Goal: Task Accomplishment & Management: Manage account settings

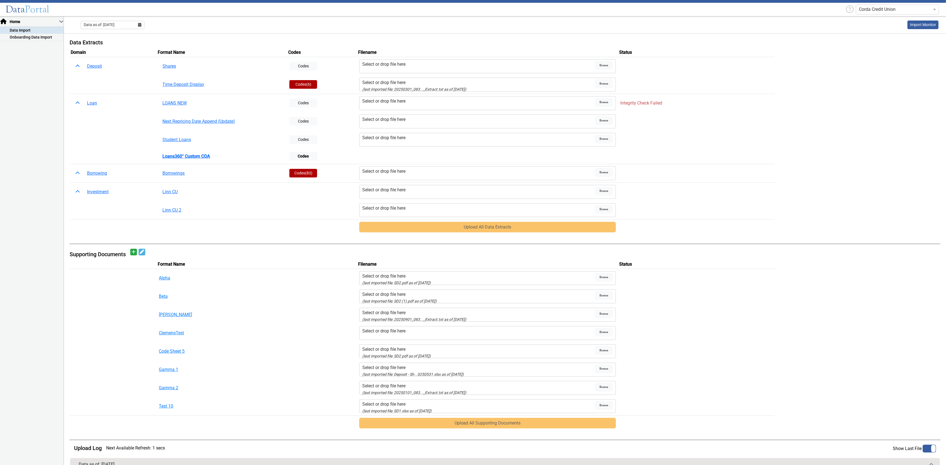
click at [387, 122] on div "Select or drop file here" at bounding box center [478, 119] width 233 height 7
click at [0, 0] on input "Select or drop file here" at bounding box center [0, 0] width 0 height 0
drag, startPoint x: 465, startPoint y: 88, endPoint x: 696, endPoint y: 150, distance: 239.2
click at [727, 156] on td "Uploads" at bounding box center [696, 156] width 157 height 15
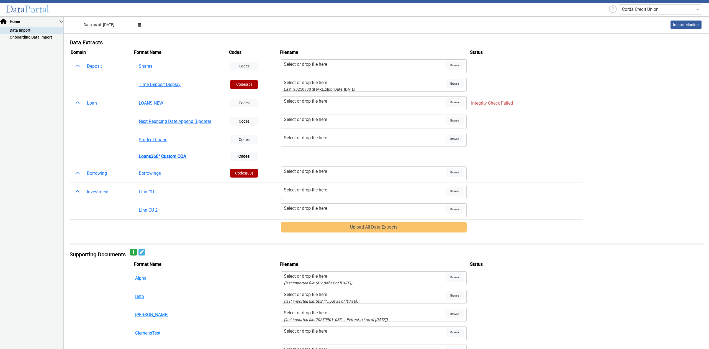
click at [663, 6] on div "Corda Credit Union" at bounding box center [660, 9] width 83 height 10
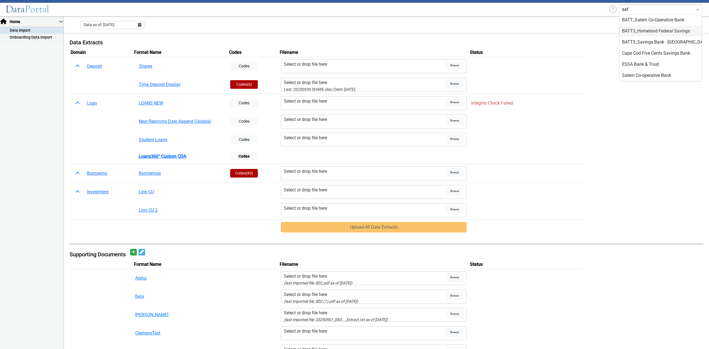
type input "safe"
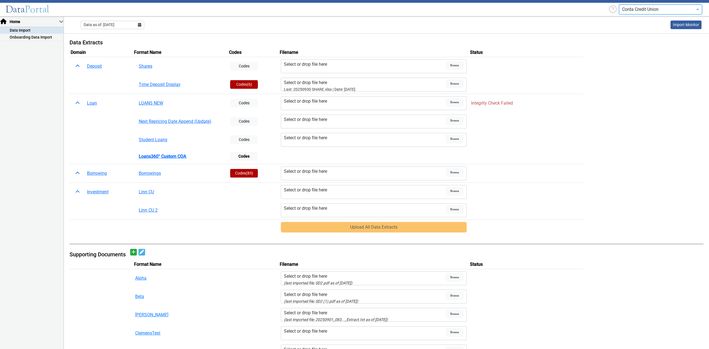
click at [637, 10] on input "text" at bounding box center [655, 9] width 66 height 7
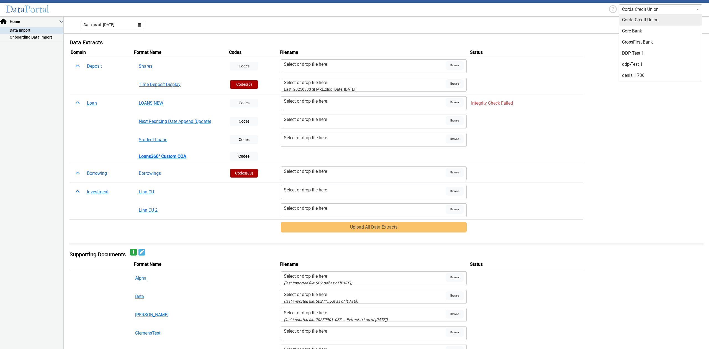
drag, startPoint x: 549, startPoint y: 9, endPoint x: 545, endPoint y: 9, distance: 4.2
click at [548, 9] on header "Data Portal Corda Credit Union Capital City Bank L360COA cb basis test cb2 CC F…" at bounding box center [354, 8] width 709 height 16
click at [243, 103] on button "Codes" at bounding box center [244, 103] width 28 height 9
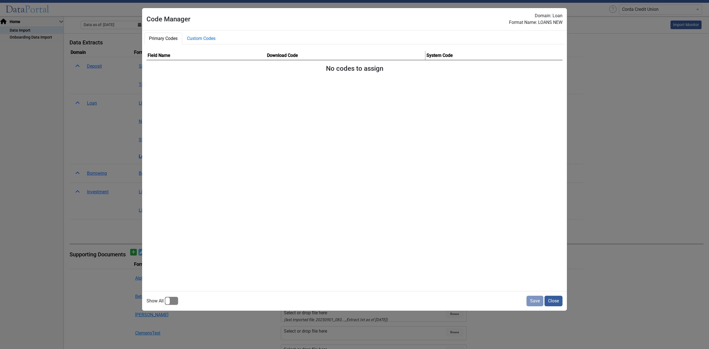
click at [169, 298] on div at bounding box center [171, 301] width 13 height 8
click at [0, 0] on input "checkbox" at bounding box center [0, 0] width 0 height 0
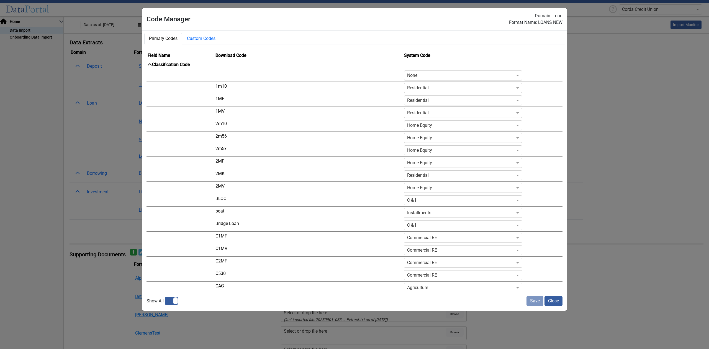
click at [407, 76] on input "Codes" at bounding box center [457, 75] width 101 height 7
click at [405, 141] on div "None" at bounding box center [464, 141] width 118 height 11
click at [407, 90] on input "Codes" at bounding box center [457, 88] width 101 height 7
click at [405, 150] on div "None" at bounding box center [464, 153] width 118 height 11
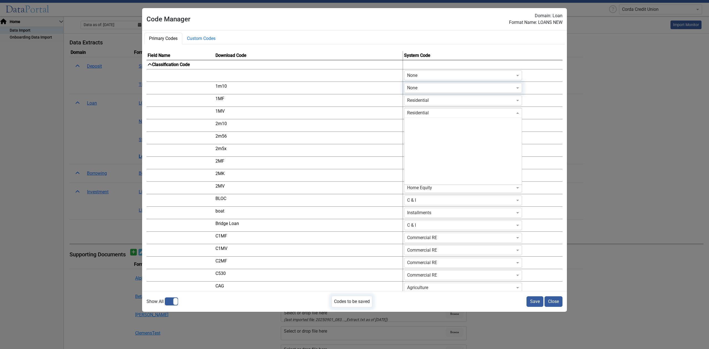
click at [407, 111] on input "Codes" at bounding box center [457, 112] width 101 height 7
type input "not"
click at [405, 126] on div "Not Assigned" at bounding box center [464, 123] width 118 height 11
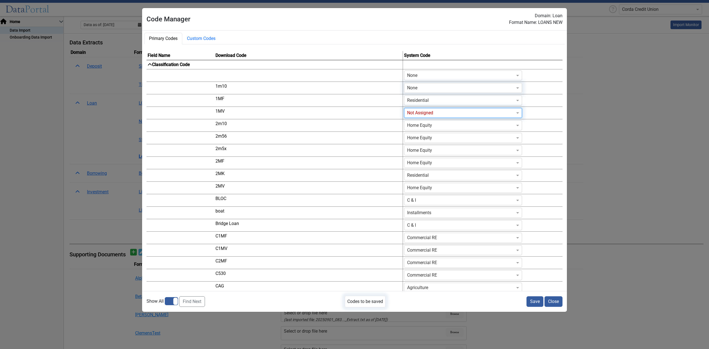
click at [408, 101] on input "Codes" at bounding box center [457, 100] width 101 height 7
type input "not"
click at [420, 109] on div "Not Assigned" at bounding box center [464, 110] width 118 height 11
click at [407, 86] on input "Codes" at bounding box center [457, 88] width 101 height 7
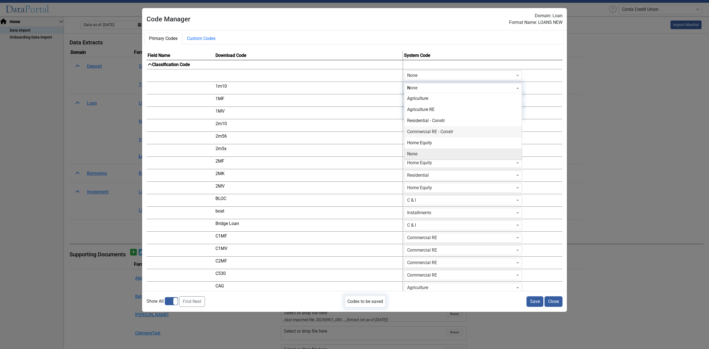
scroll to position [78, 0]
type input "no"
click at [413, 97] on div "Not Assigned" at bounding box center [464, 98] width 118 height 11
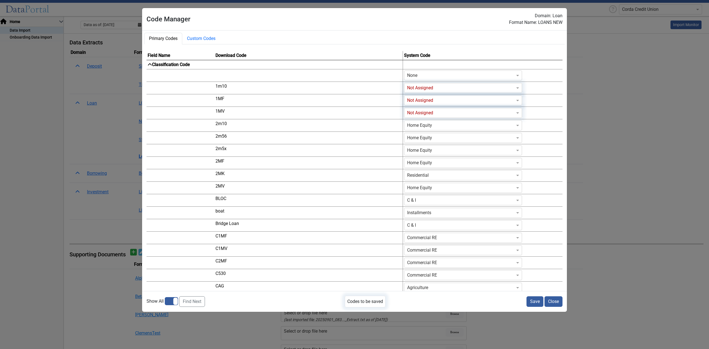
click at [534, 298] on button "Save" at bounding box center [535, 301] width 17 height 11
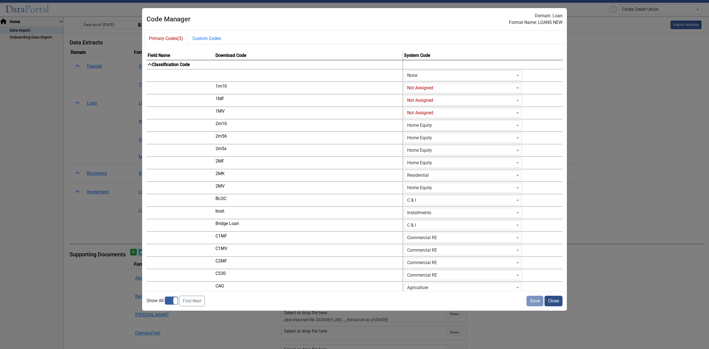
click at [548, 300] on button "Close" at bounding box center [554, 300] width 18 height 11
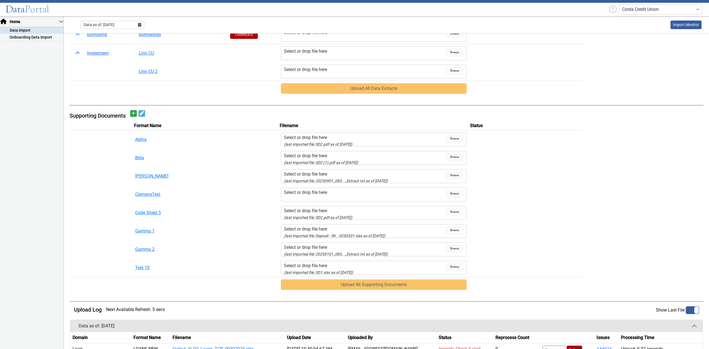
scroll to position [275, 0]
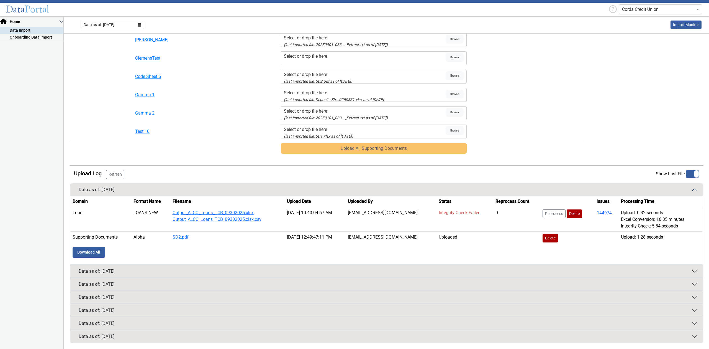
click at [321, 272] on button "Data as of: [DATE]" at bounding box center [386, 271] width 633 height 12
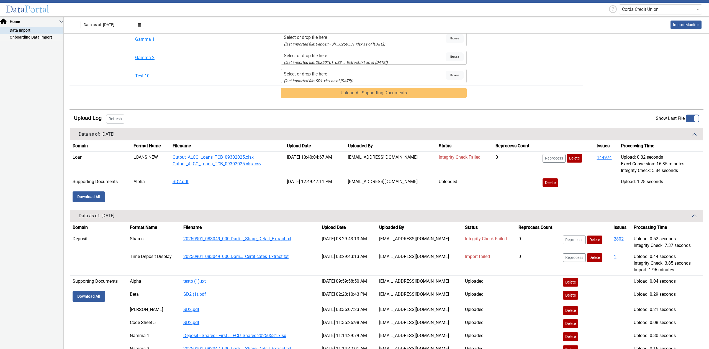
scroll to position [385, 0]
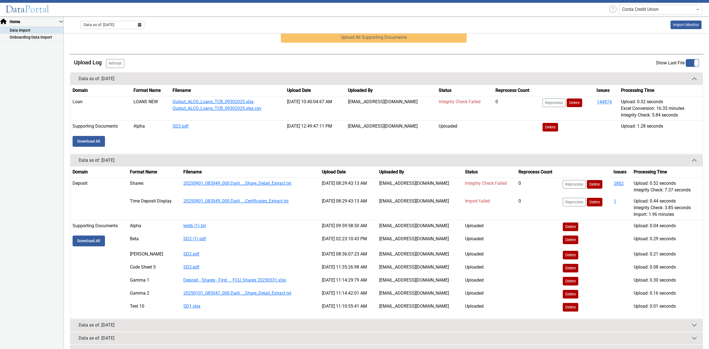
click at [242, 320] on button "Data as of: [DATE]" at bounding box center [386, 325] width 633 height 12
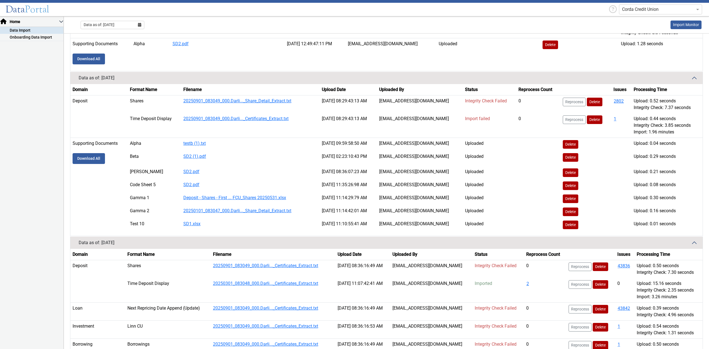
scroll to position [524, 0]
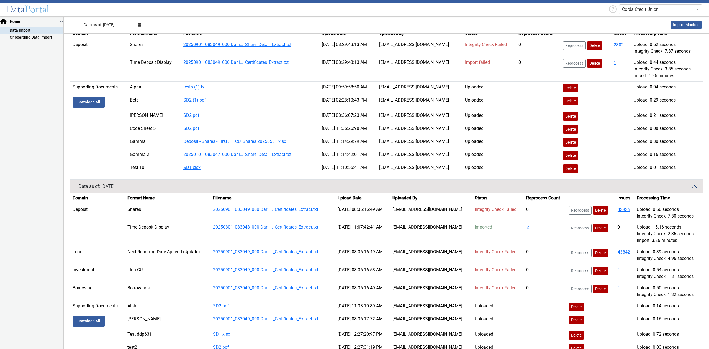
drag, startPoint x: 116, startPoint y: 26, endPoint x: 113, endPoint y: 28, distance: 3.1
click at [114, 26] on span "Data as of: 9/30/2025" at bounding box center [99, 25] width 31 height 6
click at [95, 82] on button "Jul" at bounding box center [94, 81] width 18 height 9
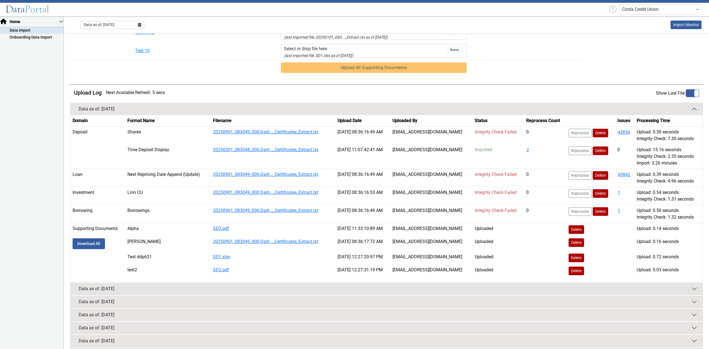
scroll to position [345, 0]
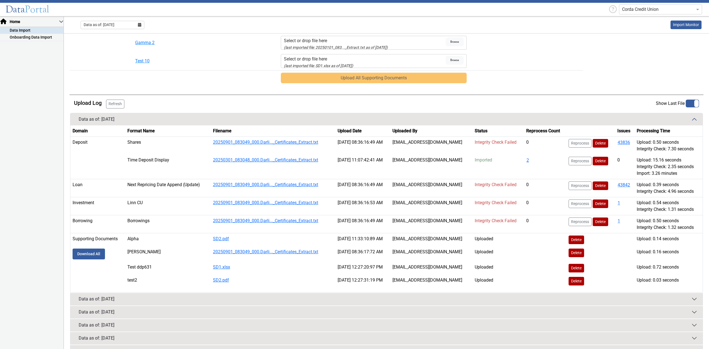
click at [107, 293] on button "Data as of: [DATE]" at bounding box center [386, 299] width 633 height 12
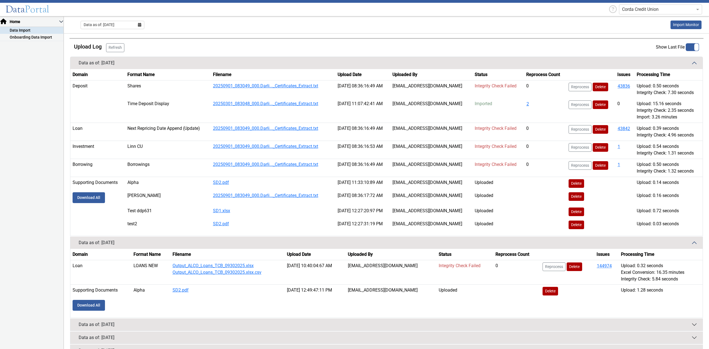
scroll to position [441, 0]
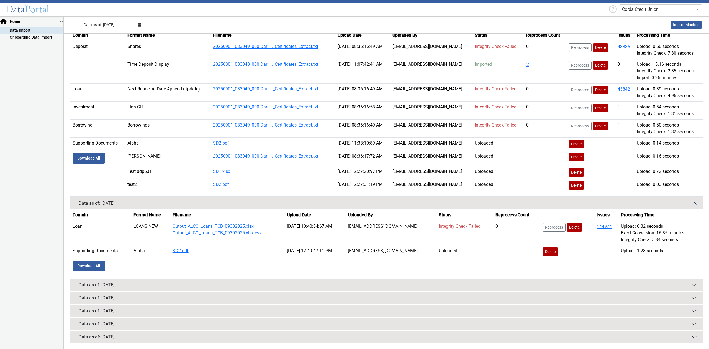
click at [104, 310] on div "Data as of: [DATE]" at bounding box center [97, 310] width 36 height 7
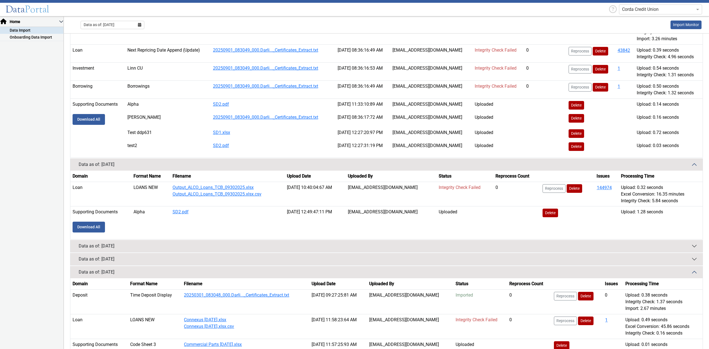
scroll to position [535, 0]
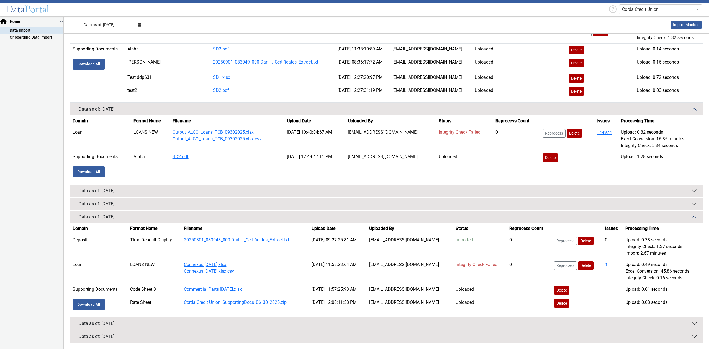
click at [99, 24] on span "Data as of: 7/31/2025" at bounding box center [99, 25] width 31 height 6
click at [109, 64] on button "May" at bounding box center [113, 66] width 18 height 9
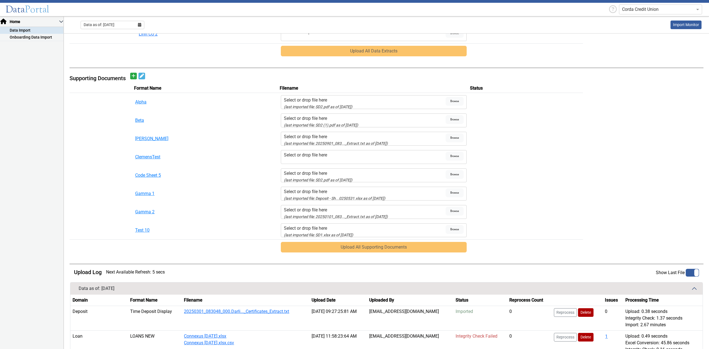
scroll to position [299, 0]
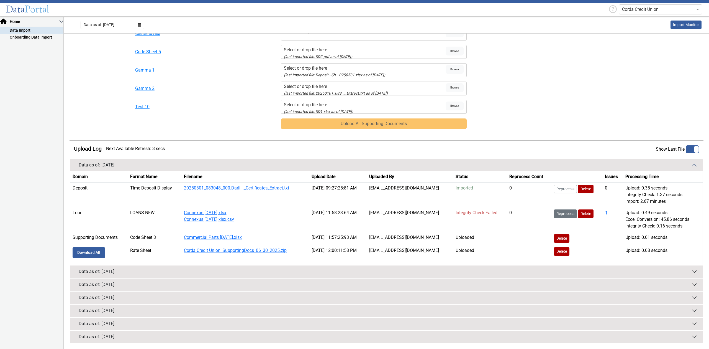
click at [572, 212] on button "Reprocess" at bounding box center [565, 213] width 23 height 9
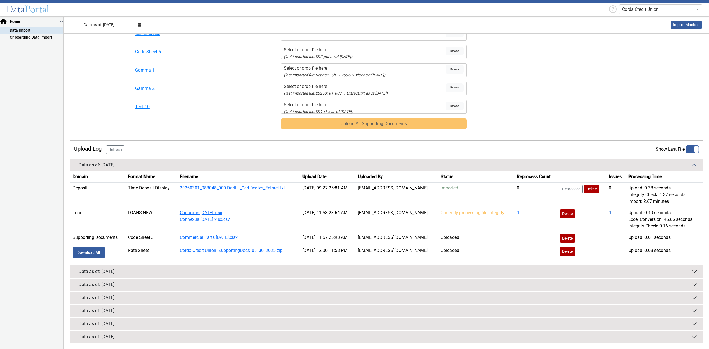
click at [609, 212] on button "1" at bounding box center [610, 212] width 3 height 7
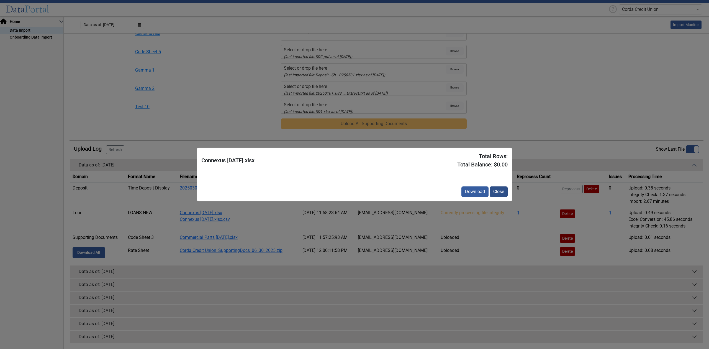
click at [502, 190] on button "Close" at bounding box center [499, 191] width 18 height 11
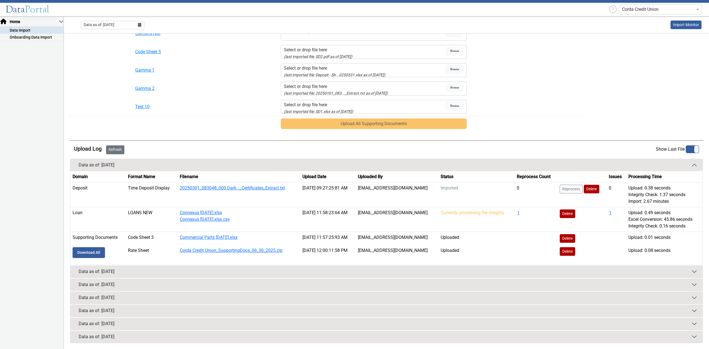
click at [116, 150] on button "Refresh" at bounding box center [115, 149] width 18 height 9
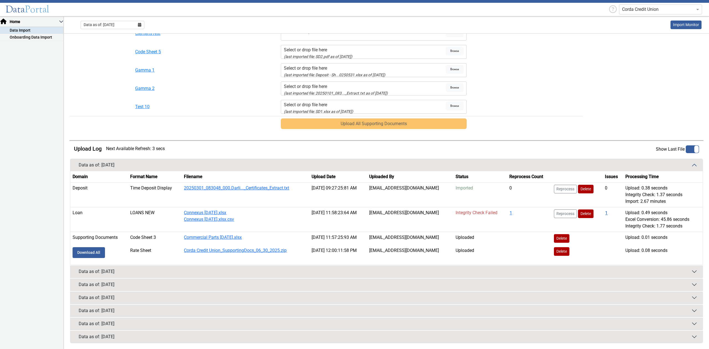
click at [605, 212] on button "1" at bounding box center [606, 212] width 3 height 7
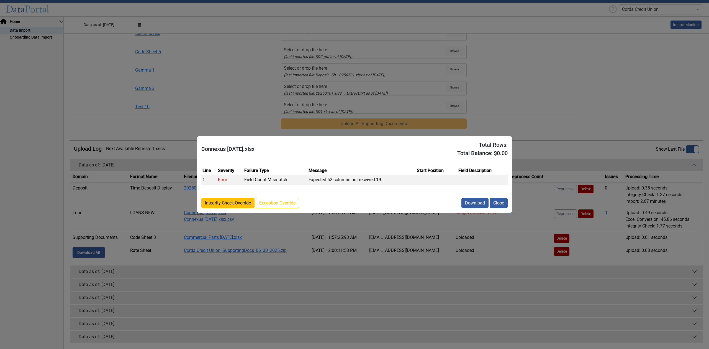
click at [221, 203] on button "Integrity Check Override" at bounding box center [227, 203] width 53 height 11
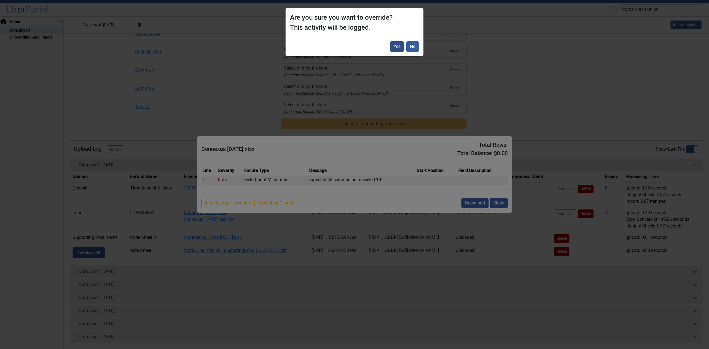
click at [397, 47] on button "Yes" at bounding box center [397, 46] width 14 height 11
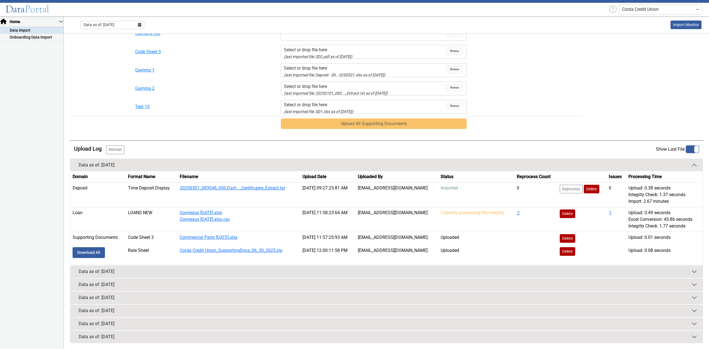
click at [114, 310] on div "Data as of: [DATE]" at bounding box center [97, 310] width 36 height 7
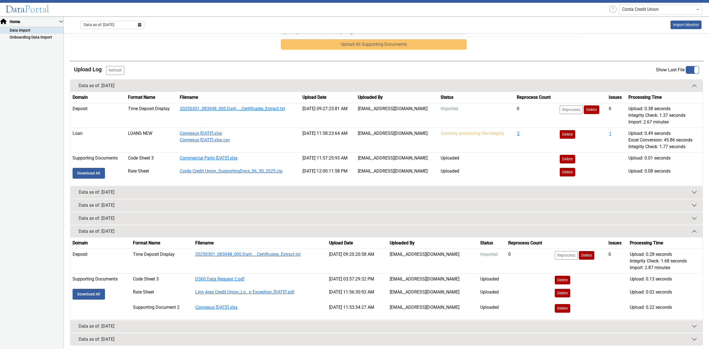
scroll to position [381, 0]
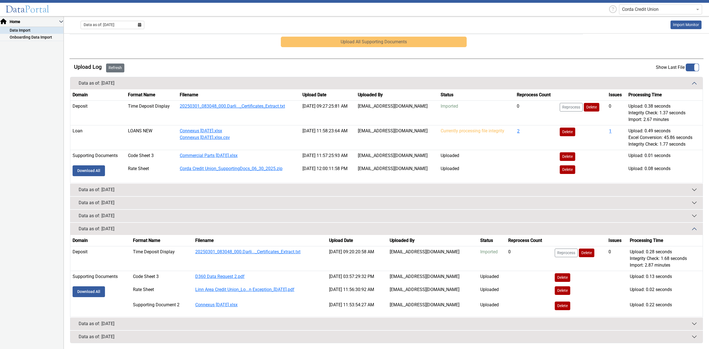
click at [118, 65] on button "Refresh" at bounding box center [115, 67] width 18 height 9
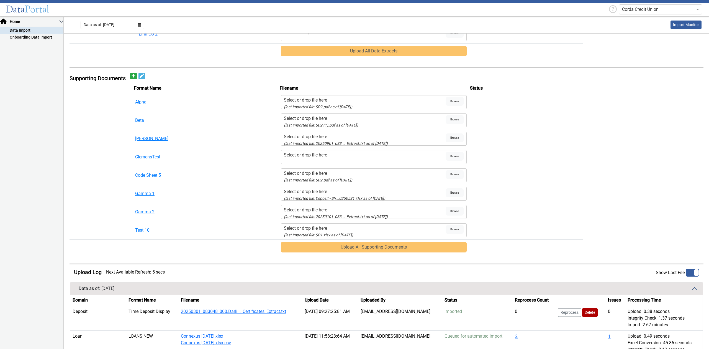
scroll to position [299, 0]
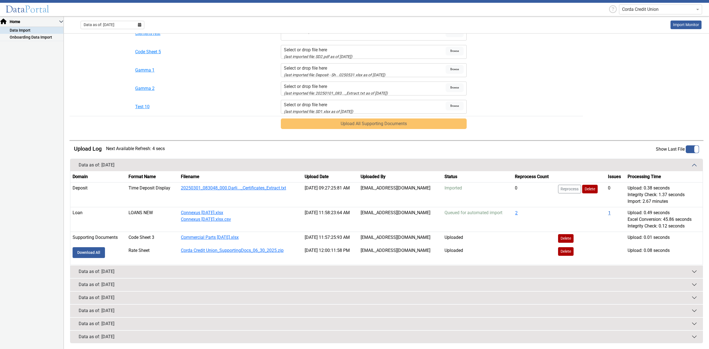
click at [608, 212] on td "1" at bounding box center [616, 219] width 20 height 25
click at [608, 212] on button "1" at bounding box center [609, 212] width 3 height 7
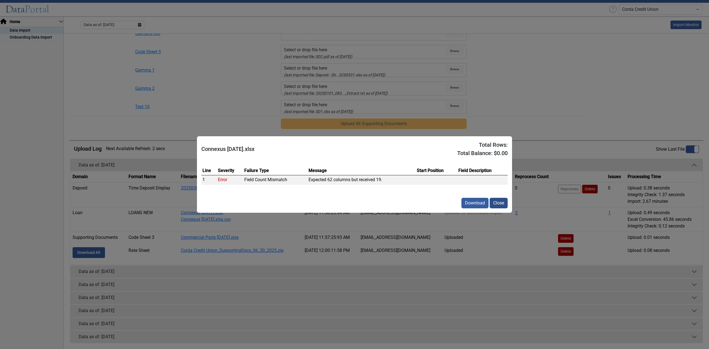
click at [495, 202] on button "Close" at bounding box center [499, 203] width 18 height 11
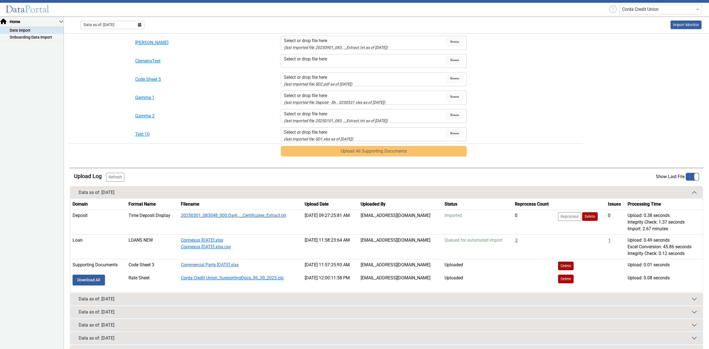
scroll to position [272, 0]
click at [119, 30] on div "Data as of: 5/31/2025 Import Monitor" at bounding box center [386, 25] width 645 height 14
click at [114, 26] on span "Data as of: 5/31/2025" at bounding box center [99, 25] width 31 height 6
click at [129, 67] on button "Jun" at bounding box center [131, 66] width 18 height 9
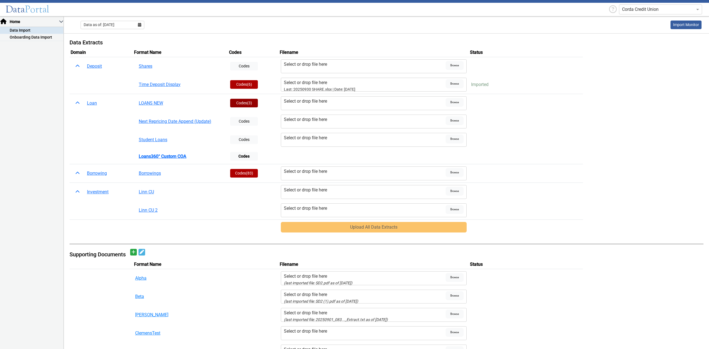
click at [238, 101] on button "Codes (3)" at bounding box center [244, 103] width 28 height 9
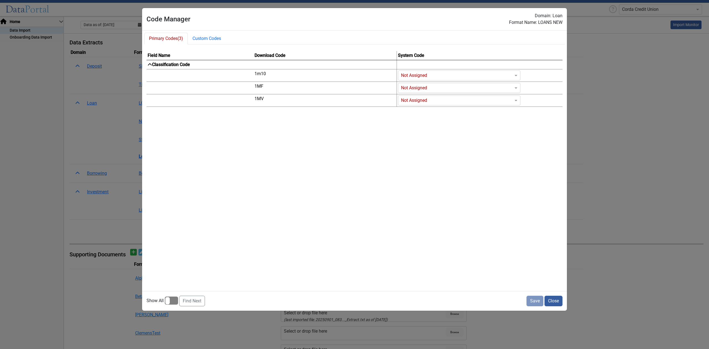
drag, startPoint x: 556, startPoint y: 303, endPoint x: 573, endPoint y: 284, distance: 24.9
click at [555, 303] on button "Close" at bounding box center [554, 300] width 18 height 11
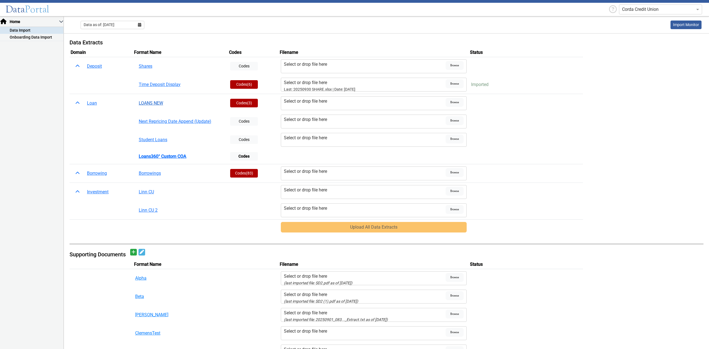
click at [155, 101] on button "LOANS NEW" at bounding box center [180, 103] width 91 height 11
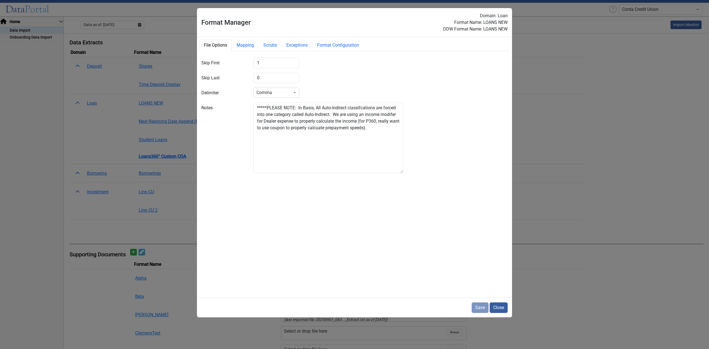
drag, startPoint x: 500, startPoint y: 308, endPoint x: 443, endPoint y: 264, distance: 71.8
click at [499, 308] on button "Close" at bounding box center [499, 307] width 18 height 11
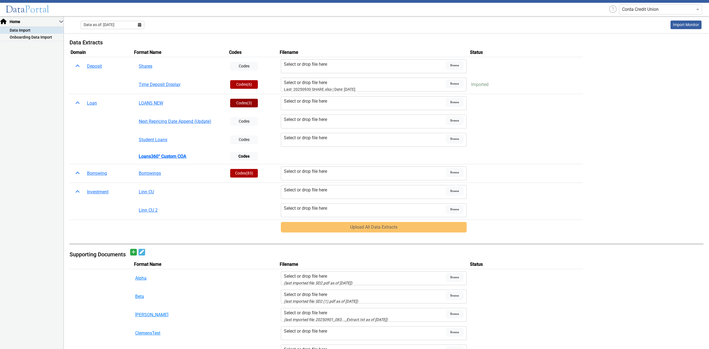
click at [246, 103] on button "Codes (3)" at bounding box center [244, 103] width 28 height 9
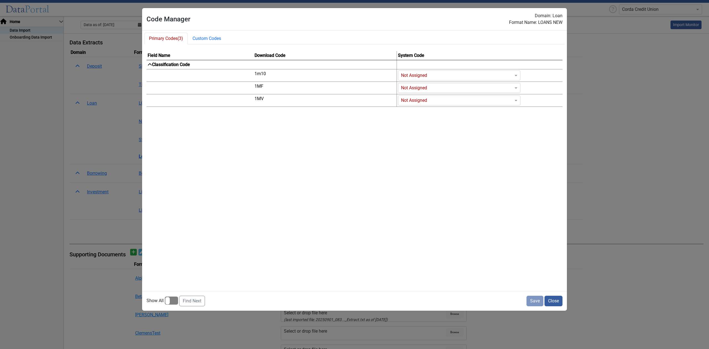
click at [169, 300] on div at bounding box center [171, 300] width 13 height 8
click at [0, 0] on input "checkbox" at bounding box center [0, 0] width 0 height 0
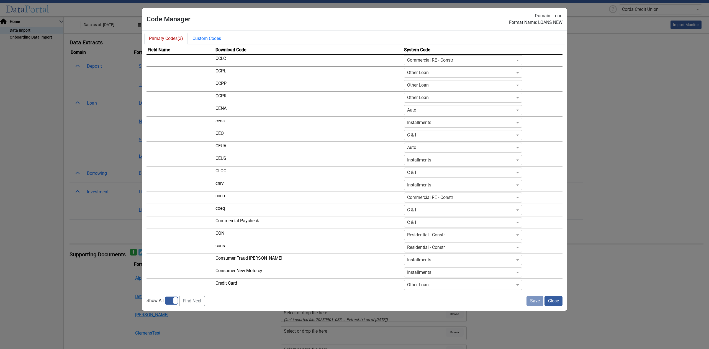
scroll to position [388, 0]
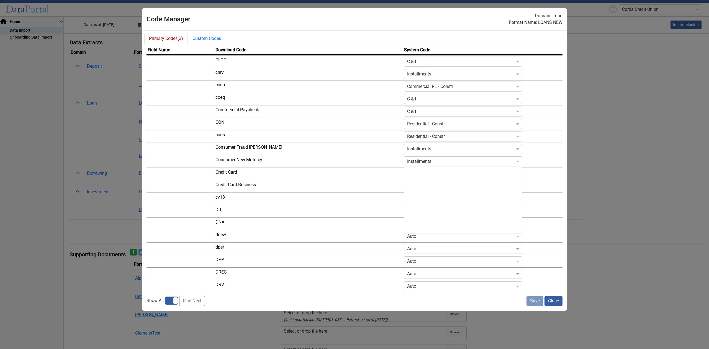
click at [407, 162] on input "Codes" at bounding box center [457, 161] width 101 height 7
type input "not"
click at [405, 173] on div "Not Assigned" at bounding box center [464, 171] width 118 height 11
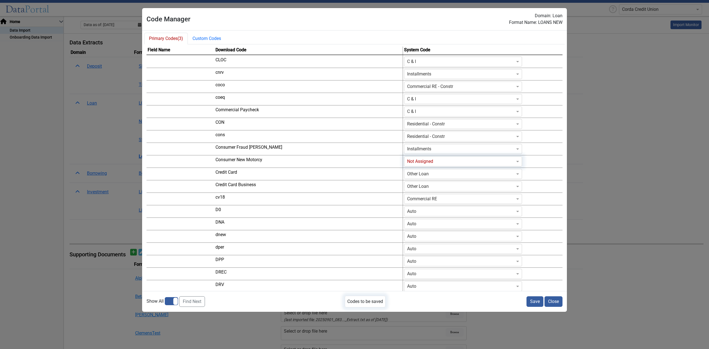
click at [539, 304] on button "Save" at bounding box center [535, 301] width 17 height 11
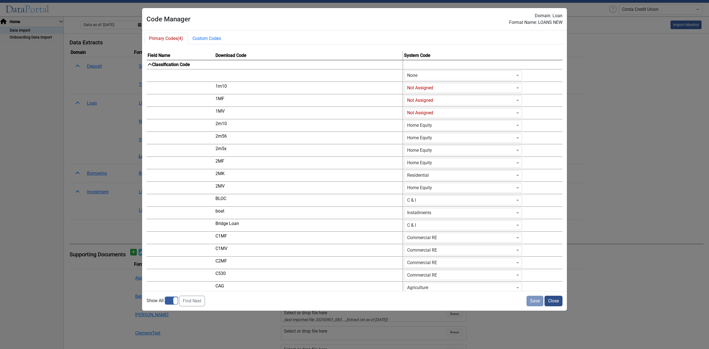
click at [551, 299] on button "Close" at bounding box center [554, 300] width 18 height 11
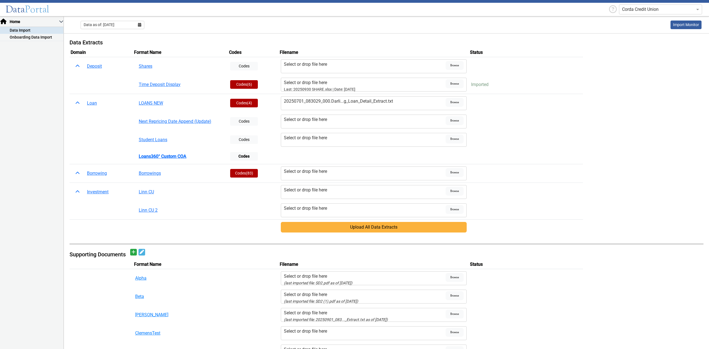
click at [376, 224] on button "Upload All Data Extracts" at bounding box center [374, 227] width 186 height 11
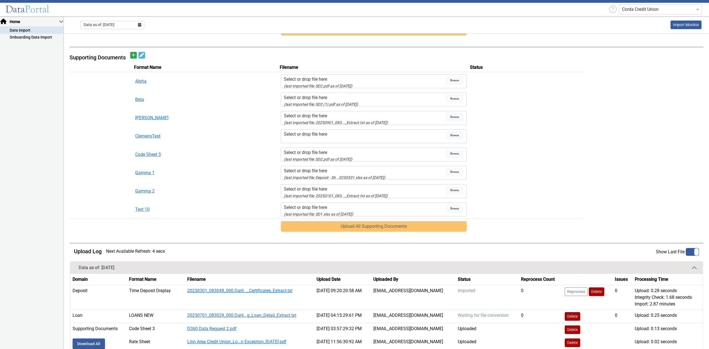
scroll to position [298, 0]
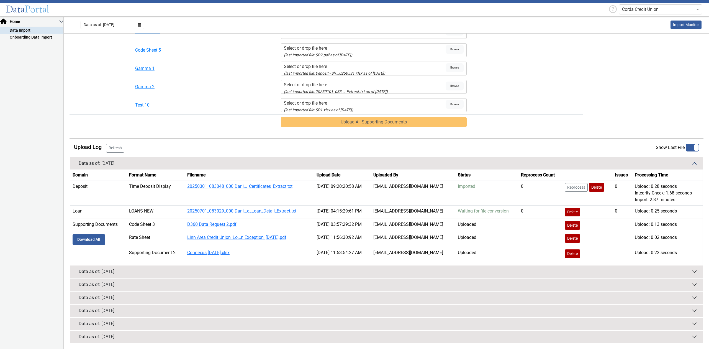
click at [117, 147] on button "Refresh" at bounding box center [115, 148] width 18 height 9
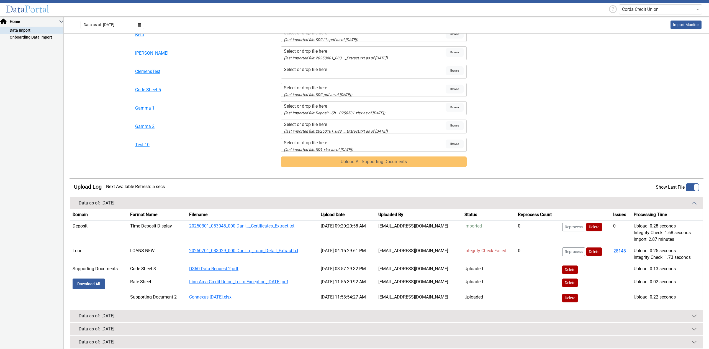
scroll to position [303, 0]
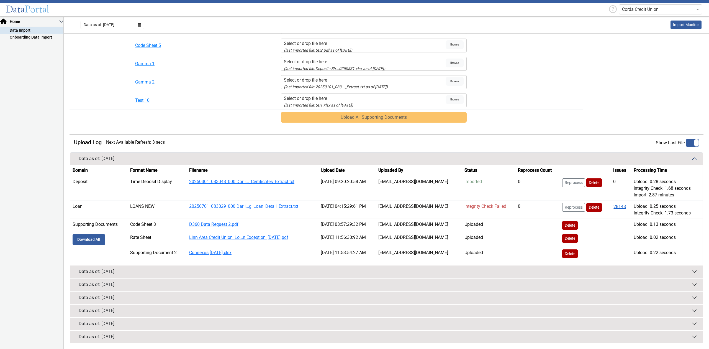
click at [621, 207] on button "28148" at bounding box center [620, 206] width 13 height 7
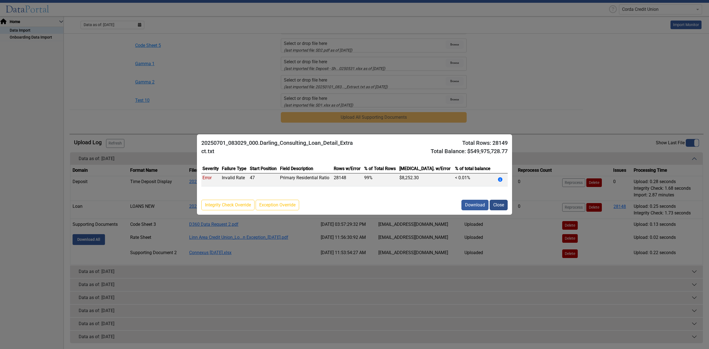
click at [497, 203] on button "Close" at bounding box center [499, 205] width 18 height 11
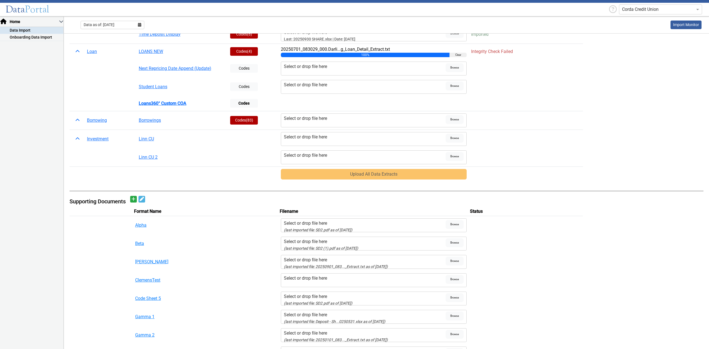
scroll to position [0, 0]
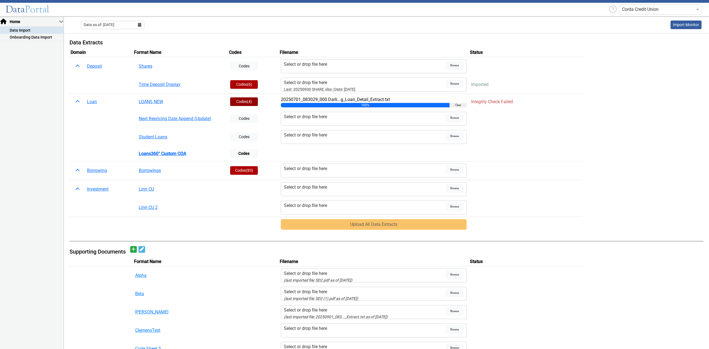
click at [242, 104] on button "Codes (4)" at bounding box center [244, 101] width 28 height 9
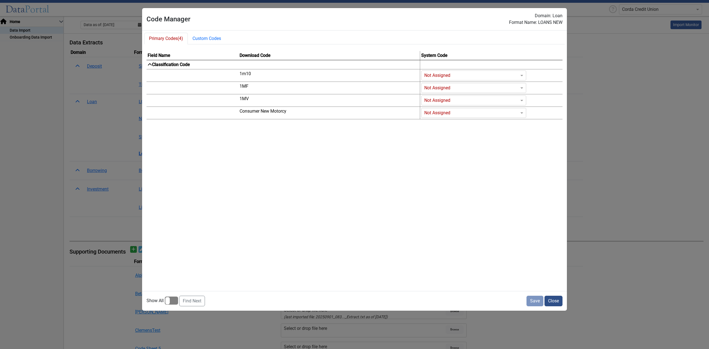
click at [558, 299] on button "Close" at bounding box center [554, 300] width 18 height 11
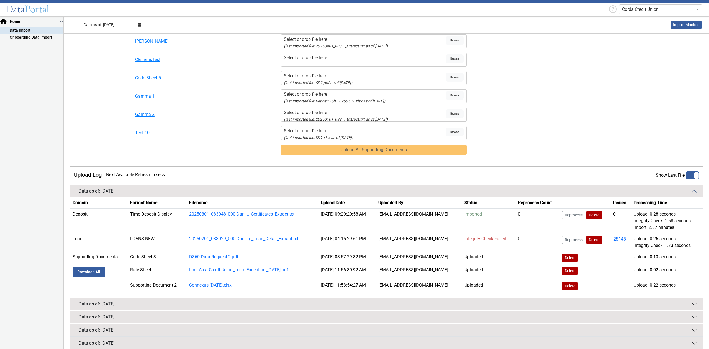
scroll to position [303, 0]
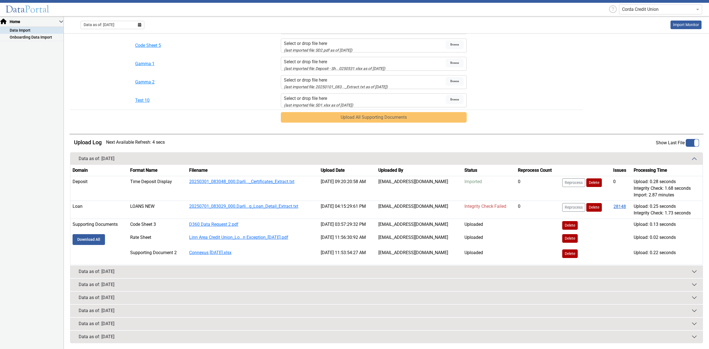
click at [620, 204] on button "28148" at bounding box center [620, 206] width 13 height 7
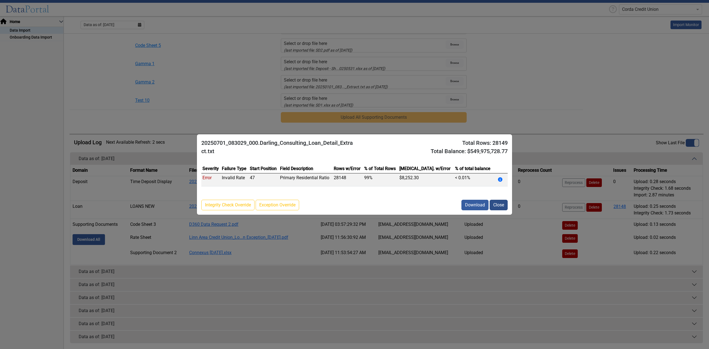
click at [500, 203] on button "Close" at bounding box center [499, 205] width 18 height 11
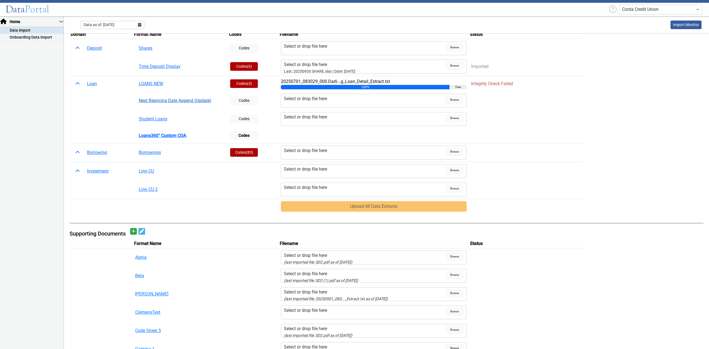
scroll to position [0, 0]
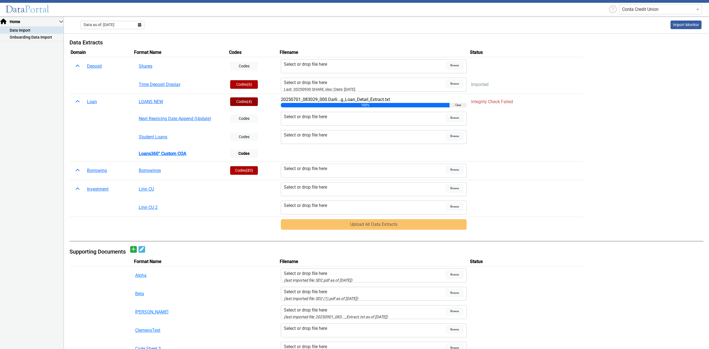
click at [246, 103] on button "Codes (4)" at bounding box center [244, 101] width 28 height 9
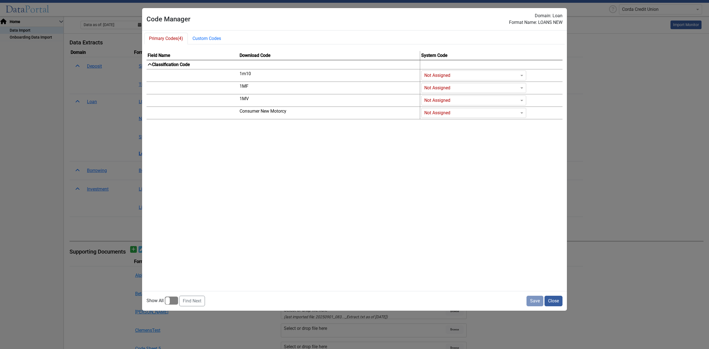
click at [168, 300] on div at bounding box center [171, 300] width 13 height 8
click at [0, 0] on input "checkbox" at bounding box center [0, 0] width 0 height 0
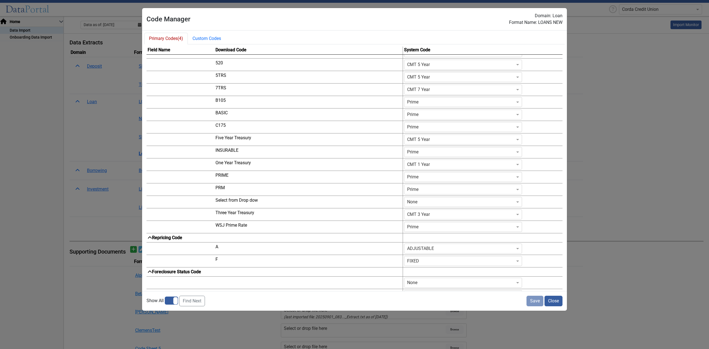
scroll to position [998, 0]
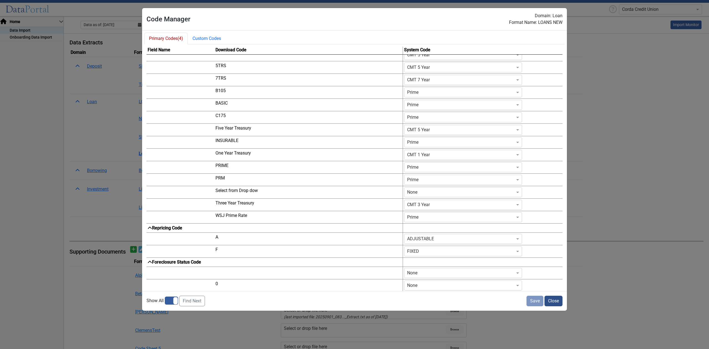
drag, startPoint x: 553, startPoint y: 297, endPoint x: 550, endPoint y: 297, distance: 2.8
click at [552, 297] on button "Close" at bounding box center [554, 300] width 18 height 11
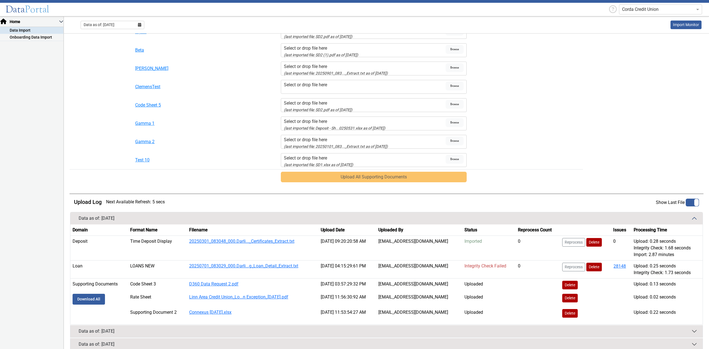
scroll to position [284, 0]
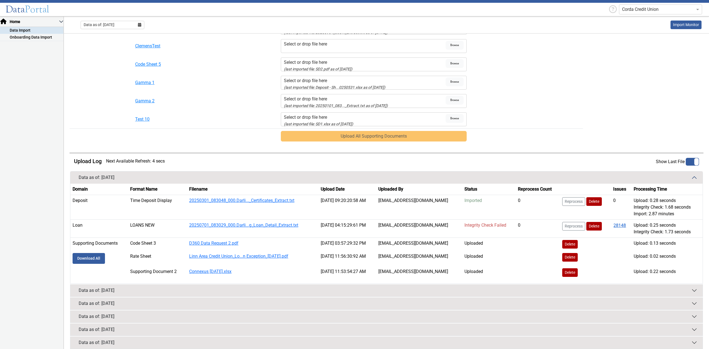
click at [619, 225] on button "28148" at bounding box center [620, 225] width 13 height 7
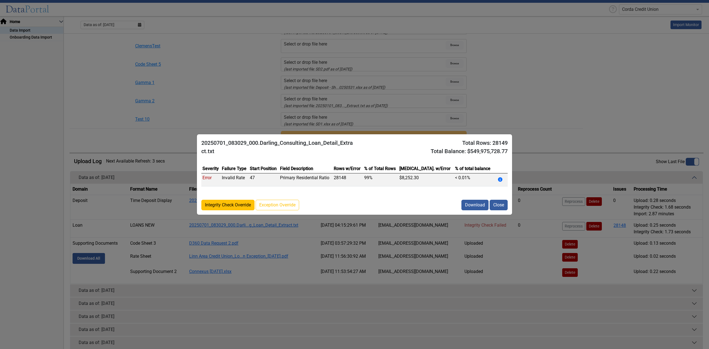
click at [251, 203] on button "Integrity Check Override" at bounding box center [227, 205] width 53 height 11
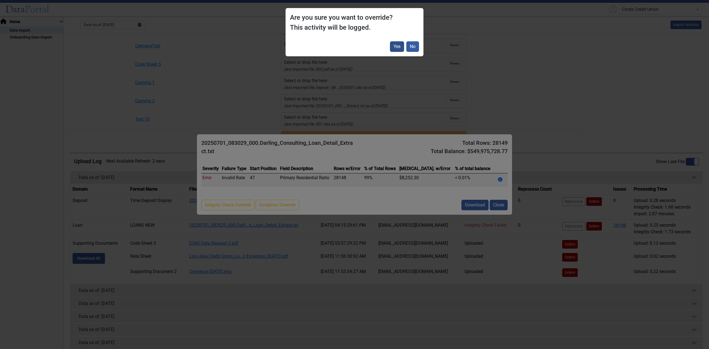
click at [394, 46] on button "Yes" at bounding box center [397, 46] width 14 height 11
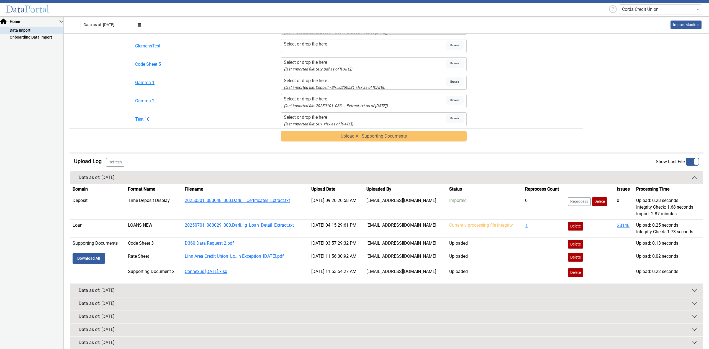
drag, startPoint x: 120, startPoint y: 160, endPoint x: 117, endPoint y: 162, distance: 3.2
click at [119, 160] on button "Refresh" at bounding box center [115, 162] width 18 height 9
click at [109, 162] on button "Refresh" at bounding box center [115, 162] width 18 height 9
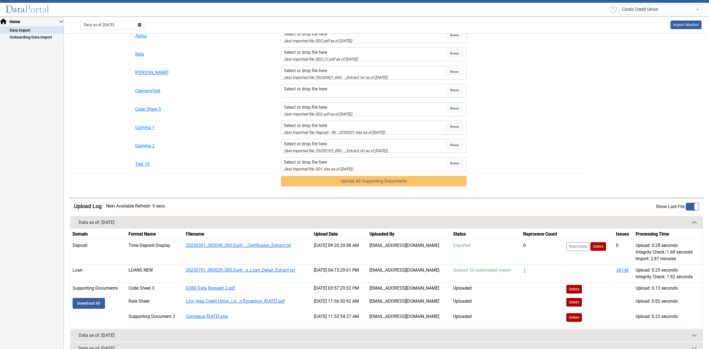
scroll to position [303, 0]
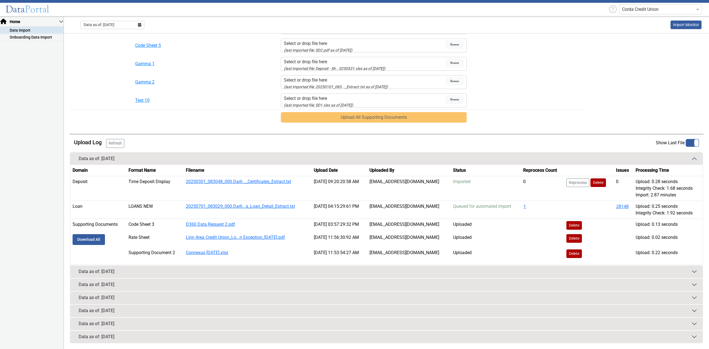
click at [113, 145] on button "Refresh" at bounding box center [115, 143] width 18 height 9
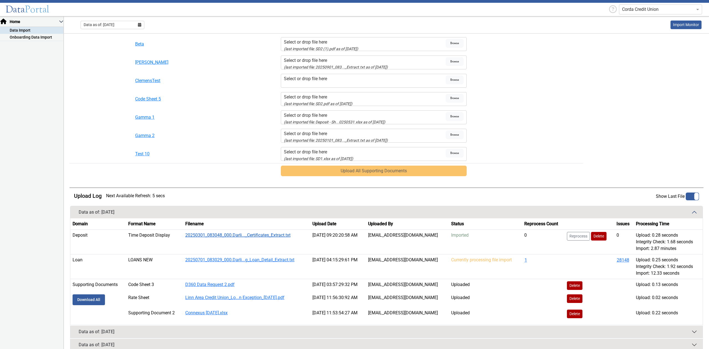
scroll to position [310, 0]
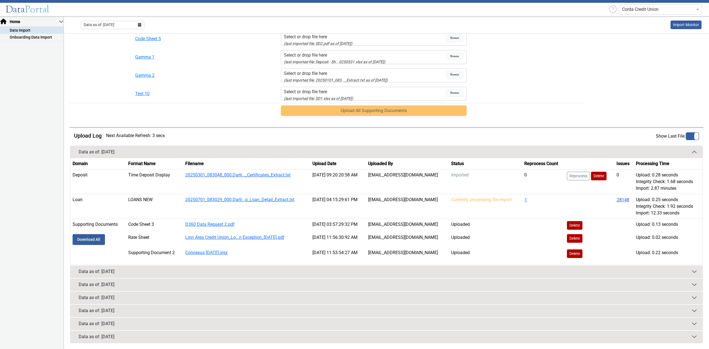
click at [621, 200] on button "28148" at bounding box center [623, 199] width 13 height 7
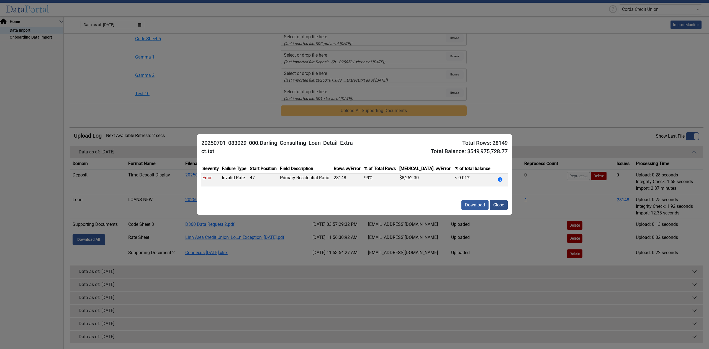
click at [498, 204] on button "Close" at bounding box center [499, 205] width 18 height 11
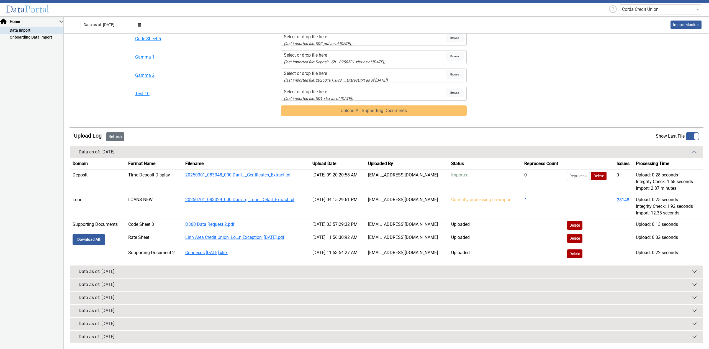
click at [118, 135] on button "Refresh" at bounding box center [115, 136] width 18 height 9
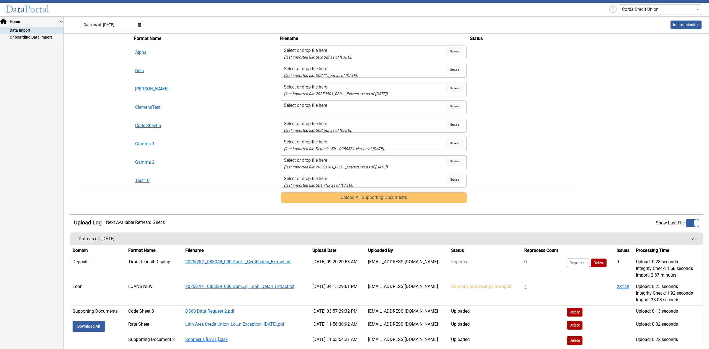
scroll to position [284, 0]
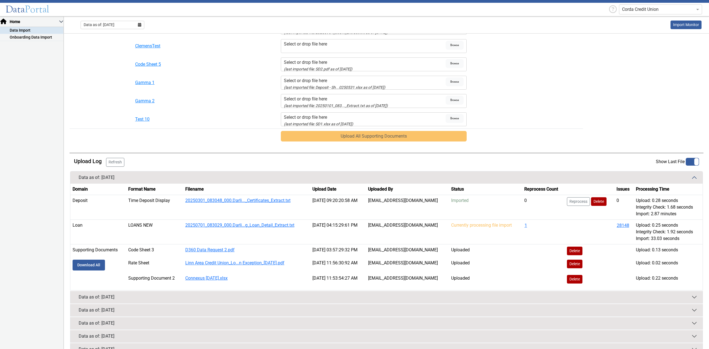
click at [119, 164] on button "Refresh" at bounding box center [115, 162] width 18 height 9
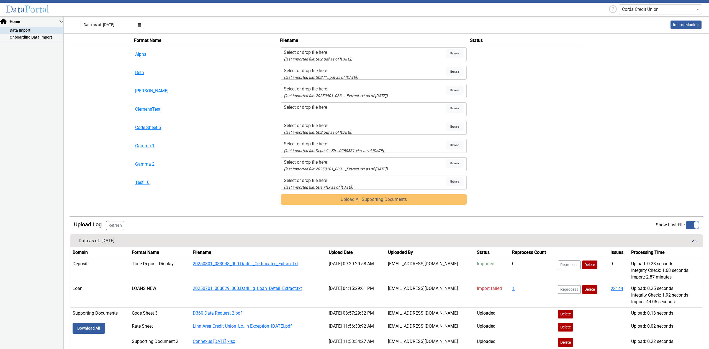
scroll to position [310, 0]
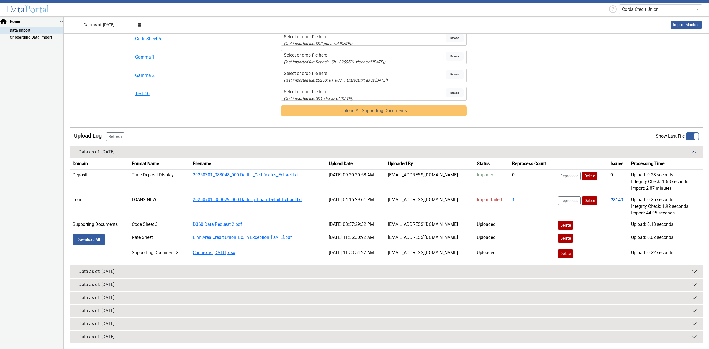
click at [612, 199] on button "28149" at bounding box center [617, 199] width 13 height 7
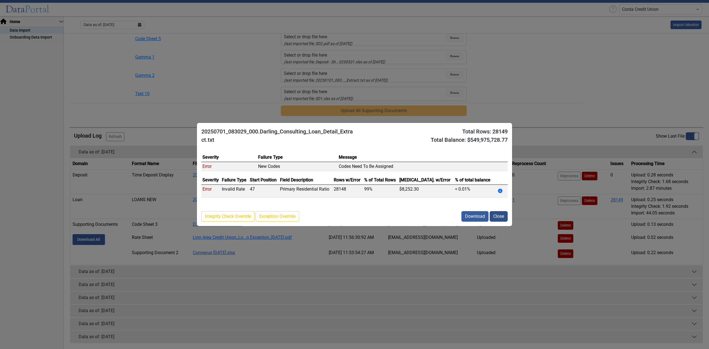
click at [498, 213] on button "Close" at bounding box center [499, 216] width 18 height 11
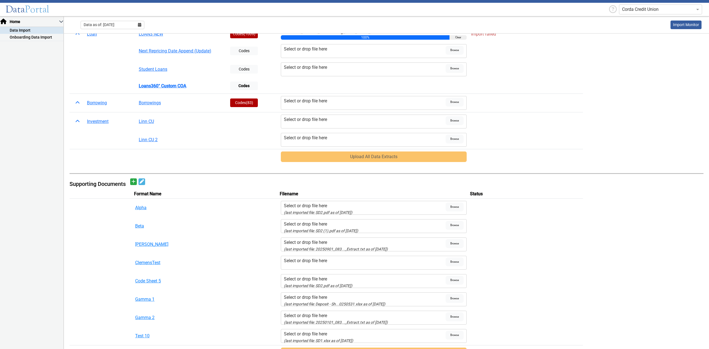
scroll to position [0, 0]
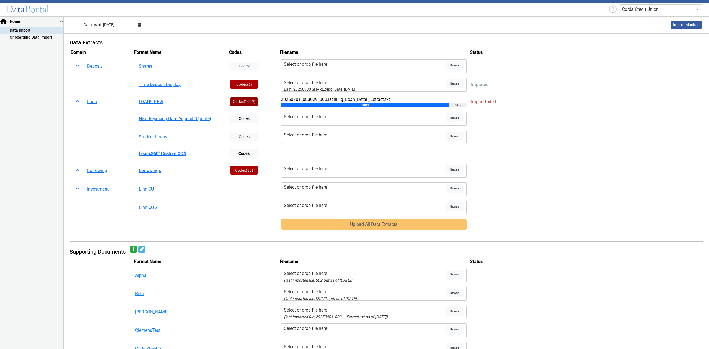
click at [240, 102] on button "Codes (1009)" at bounding box center [244, 101] width 28 height 9
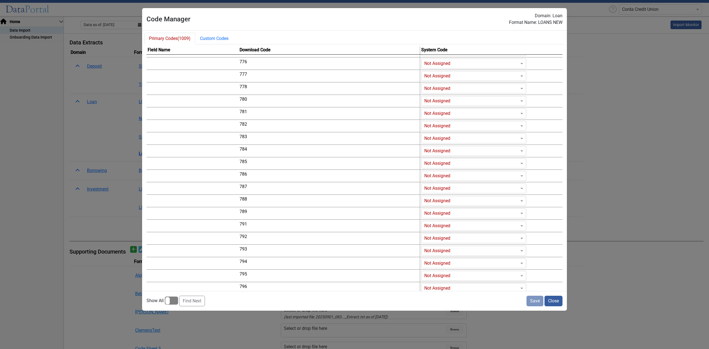
scroll to position [1109, 0]
drag, startPoint x: 552, startPoint y: 300, endPoint x: 548, endPoint y: 298, distance: 3.7
click at [551, 300] on button "Close" at bounding box center [554, 300] width 18 height 11
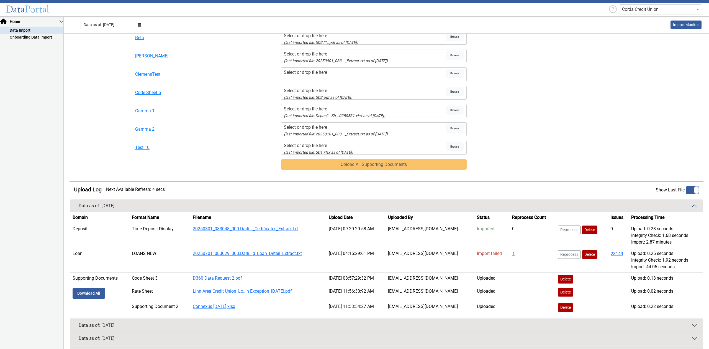
scroll to position [305, 0]
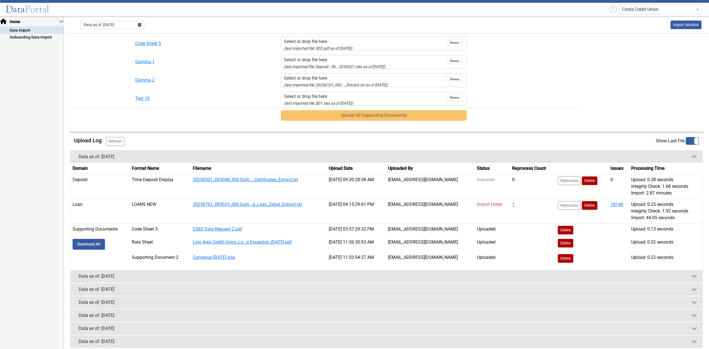
click at [114, 276] on div "Data as of: [DATE]" at bounding box center [97, 276] width 36 height 7
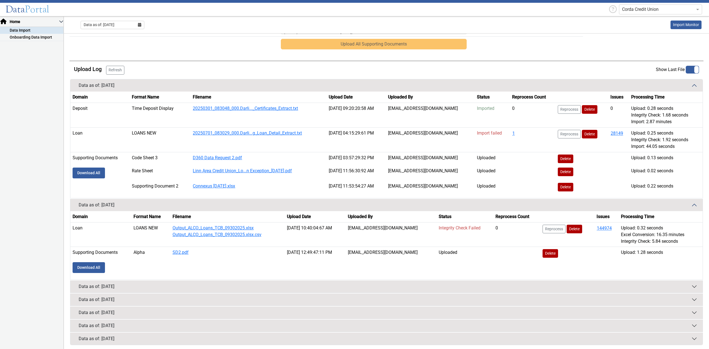
scroll to position [378, 0]
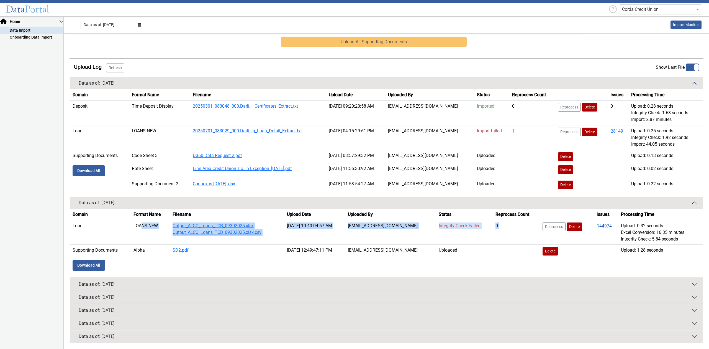
drag, startPoint x: 164, startPoint y: 227, endPoint x: 597, endPoint y: 228, distance: 433.7
click at [594, 227] on tr "Loan LOANS NEW Output_ALCO_Loans_TCB_09302025.xlsx Output_ALCO_Loans_TCB_093020…" at bounding box center [386, 232] width 633 height 25
click at [598, 227] on button "144974" at bounding box center [605, 225] width 16 height 7
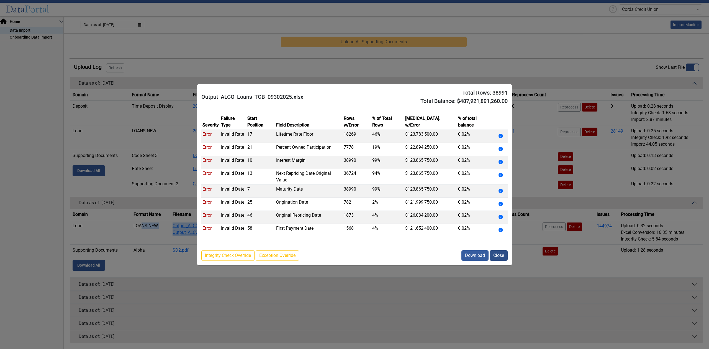
click at [495, 251] on button "Close" at bounding box center [499, 255] width 18 height 11
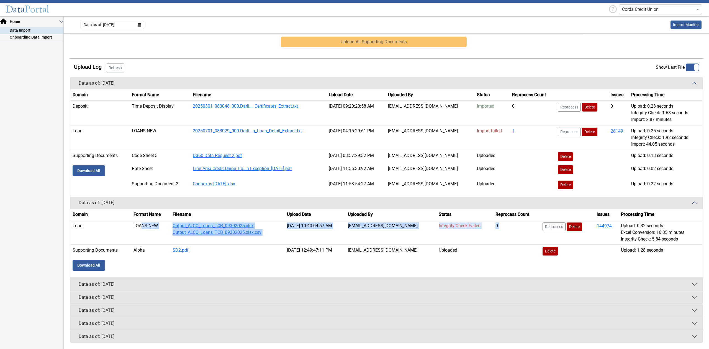
click at [270, 236] on td "Output_ALCO_Loans_TCB_09302025.xlsx Output_ALCO_Loans_TCB_09302025.xlsx.csv" at bounding box center [227, 232] width 114 height 25
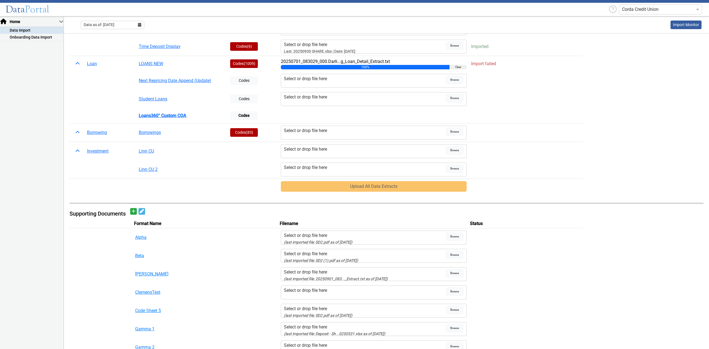
scroll to position [0, 0]
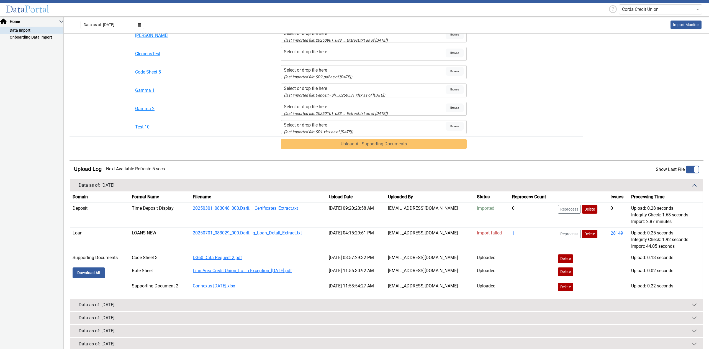
scroll to position [312, 0]
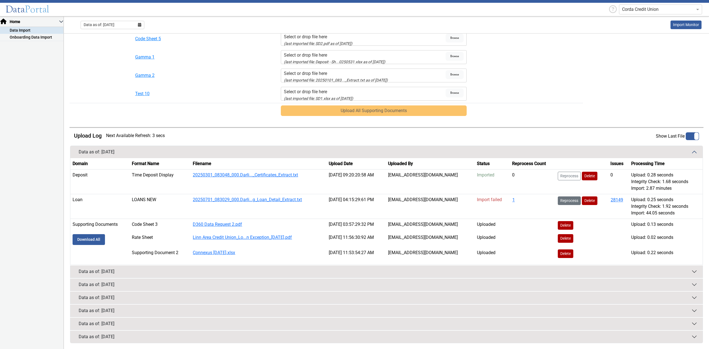
click at [569, 200] on button "Reprocess" at bounding box center [569, 200] width 23 height 9
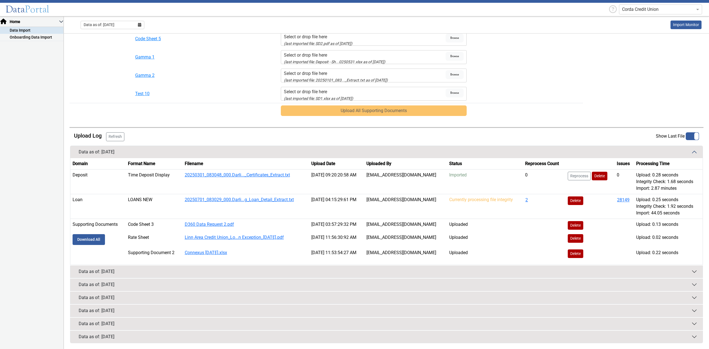
click at [111, 135] on button "Refresh" at bounding box center [115, 136] width 18 height 9
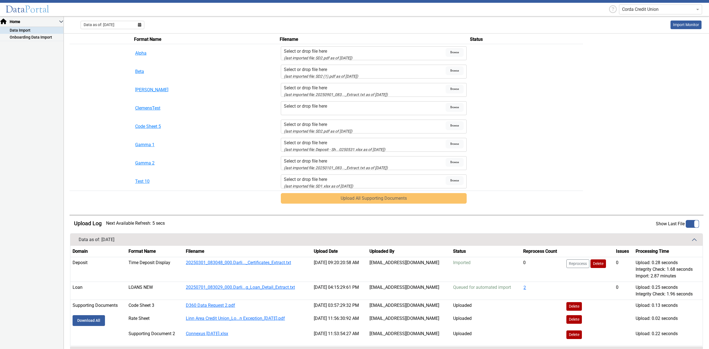
scroll to position [306, 0]
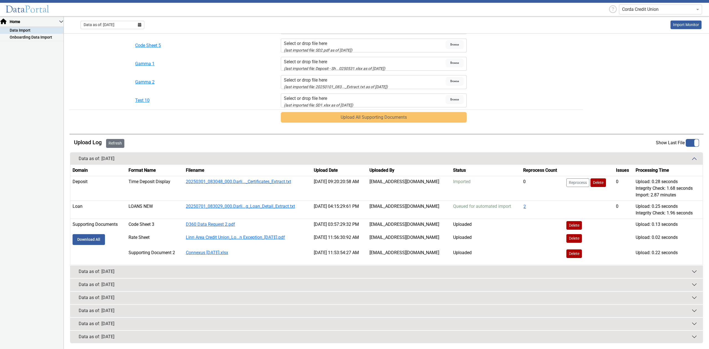
click at [112, 142] on button "Refresh" at bounding box center [115, 143] width 18 height 9
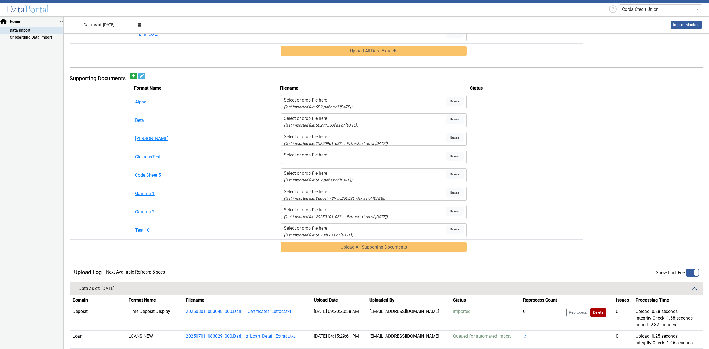
scroll to position [287, 0]
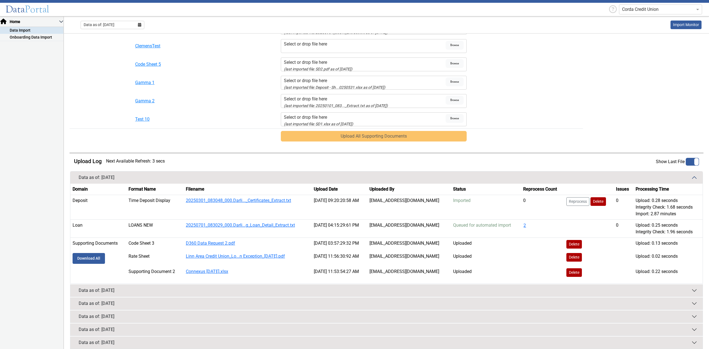
click at [521, 225] on td "2" at bounding box center [542, 228] width 43 height 18
click at [523, 225] on td "2" at bounding box center [542, 228] width 43 height 18
click at [524, 225] on button "2" at bounding box center [525, 225] width 3 height 7
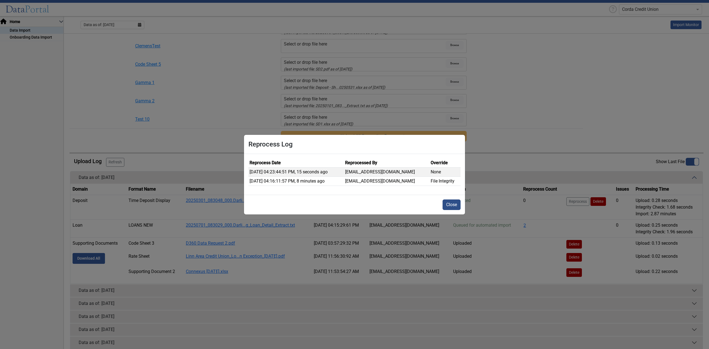
click at [450, 202] on button "Close" at bounding box center [452, 204] width 18 height 11
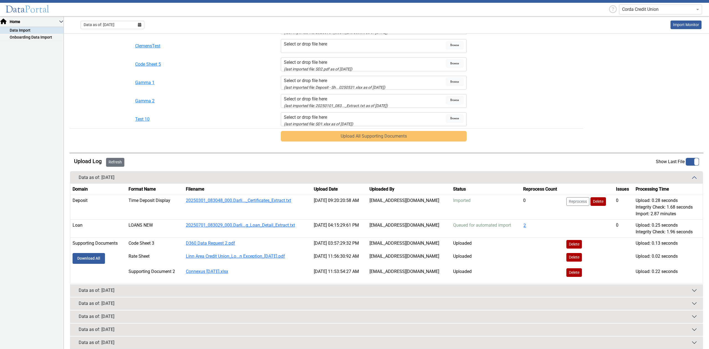
click at [116, 161] on button "Refresh" at bounding box center [115, 162] width 18 height 9
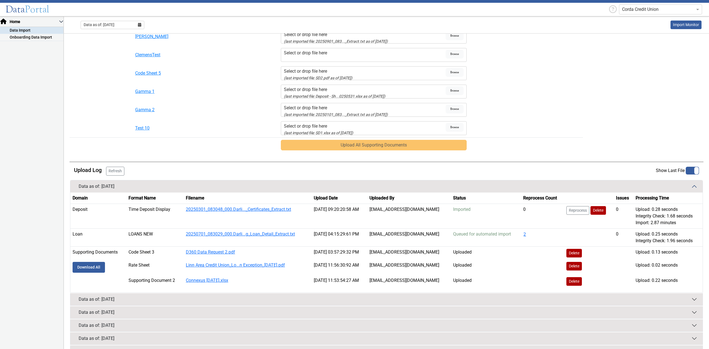
scroll to position [306, 0]
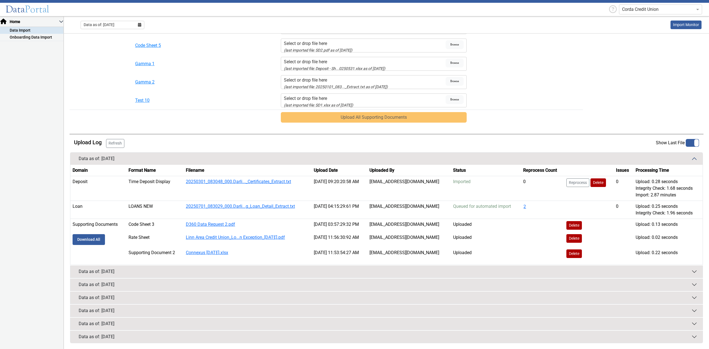
click at [121, 145] on button "Refresh" at bounding box center [115, 143] width 18 height 9
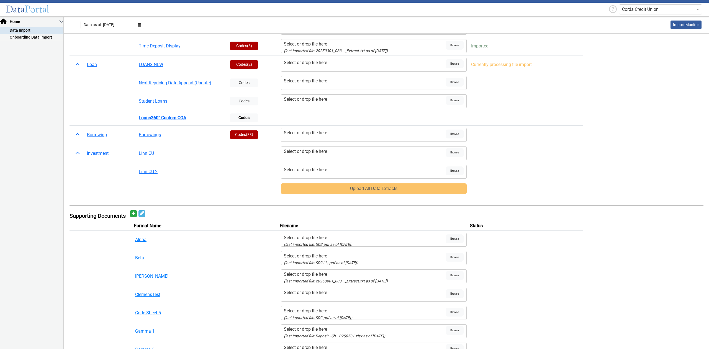
scroll to position [0, 0]
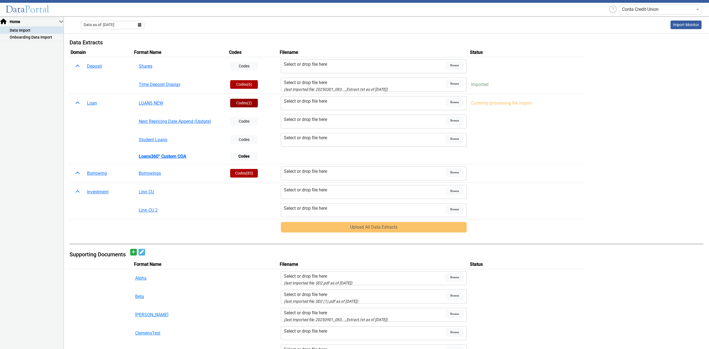
click at [246, 104] on button "Codes (2)" at bounding box center [244, 103] width 28 height 9
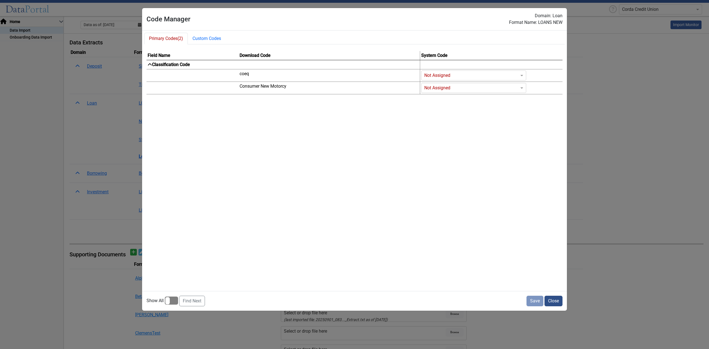
click at [554, 300] on button "Close" at bounding box center [554, 300] width 18 height 11
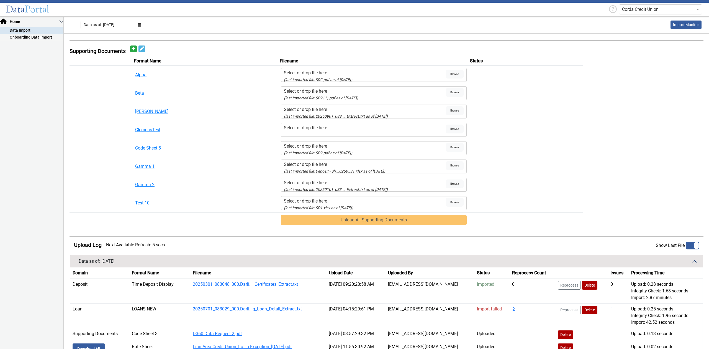
scroll to position [312, 0]
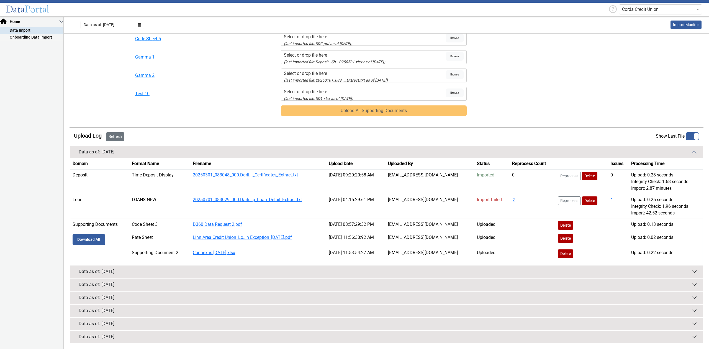
click at [119, 136] on button "Refresh" at bounding box center [115, 136] width 18 height 9
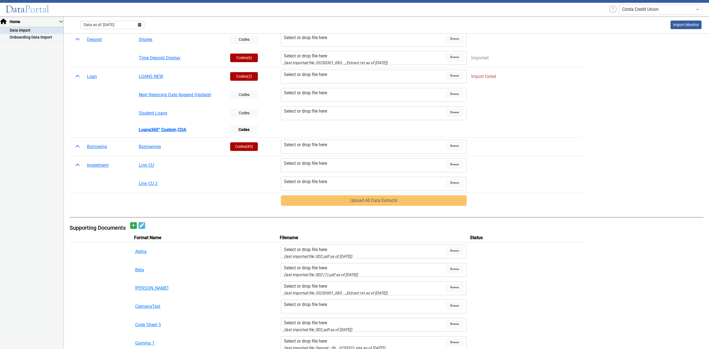
scroll to position [0, 0]
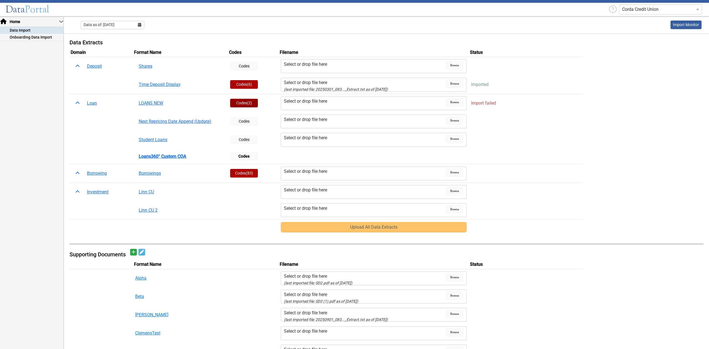
click at [240, 103] on button "Codes (2)" at bounding box center [244, 103] width 28 height 9
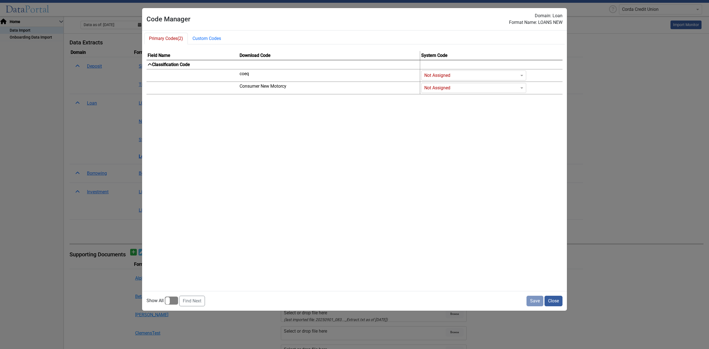
click at [433, 75] on input "Codes" at bounding box center [469, 75] width 88 height 7
type input "c"
click at [450, 120] on div "C & I" at bounding box center [474, 119] width 105 height 11
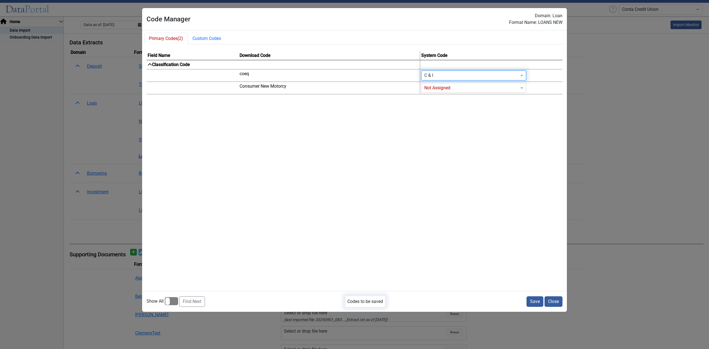
click at [436, 89] on input "Codes" at bounding box center [469, 88] width 88 height 7
type input "c"
drag, startPoint x: 437, startPoint y: 126, endPoint x: 435, endPoint y: 129, distance: 3.9
click at [435, 129] on div "Commercial RE Commercial Leasing Municipals C & I Agriculture Agriculture RE Re…" at bounding box center [474, 126] width 105 height 67
click at [435, 129] on div "C & I" at bounding box center [474, 131] width 105 height 11
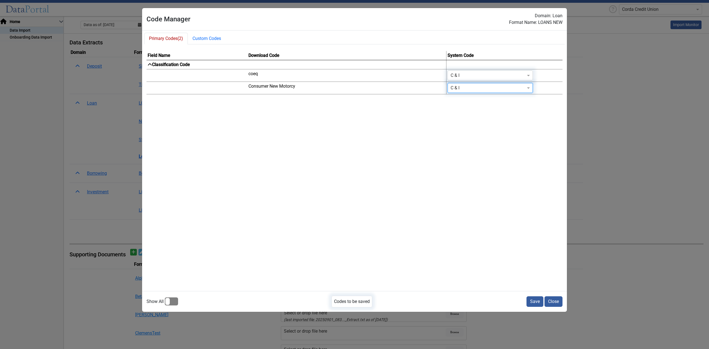
click at [532, 301] on button "Save" at bounding box center [535, 301] width 17 height 11
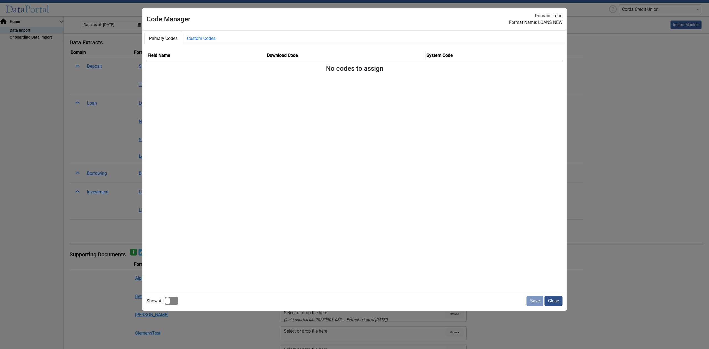
click at [552, 299] on button "Close" at bounding box center [554, 300] width 18 height 11
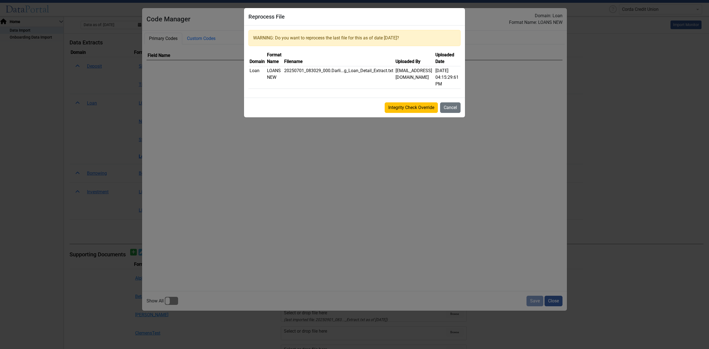
click at [422, 107] on button "Integrity Check Override" at bounding box center [411, 107] width 53 height 11
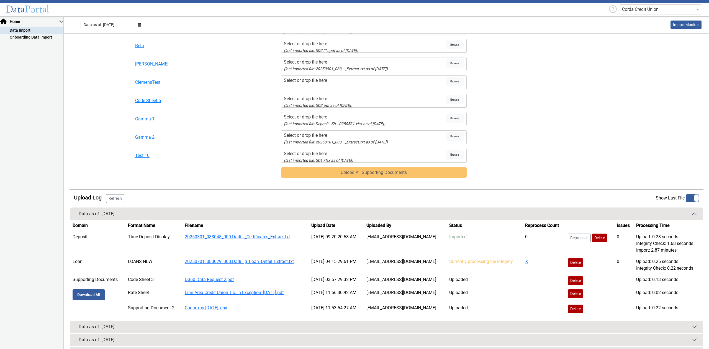
scroll to position [306, 0]
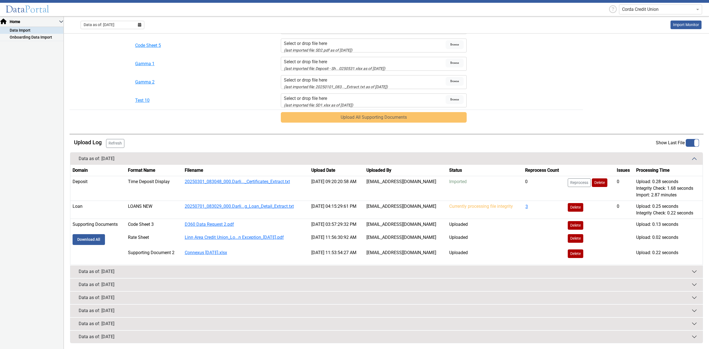
click at [120, 145] on button "Refresh" at bounding box center [115, 143] width 18 height 9
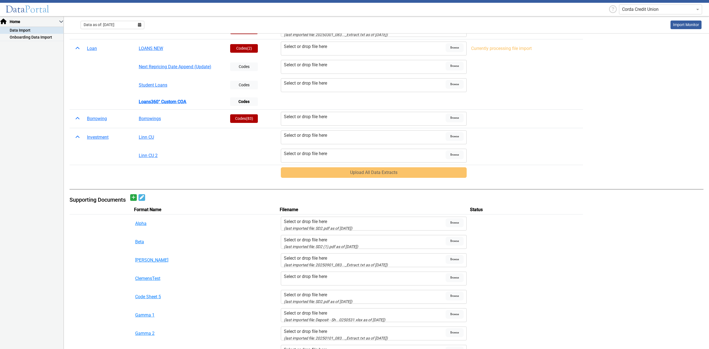
scroll to position [0, 0]
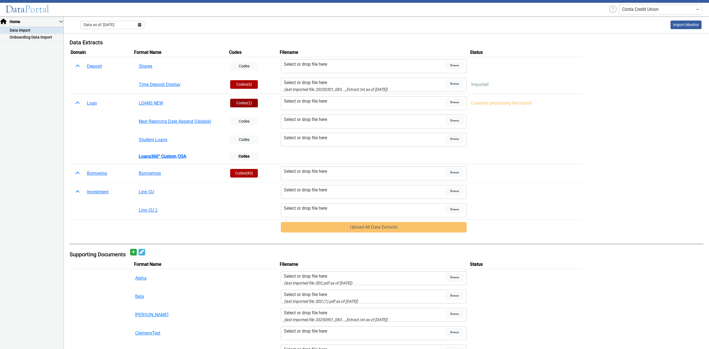
click at [239, 99] on button "Codes (2)" at bounding box center [244, 103] width 28 height 9
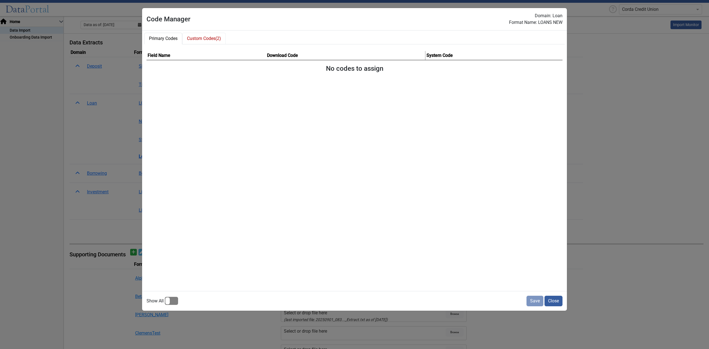
click at [215, 41] on button "Custom Codes (2)" at bounding box center [204, 39] width 44 height 12
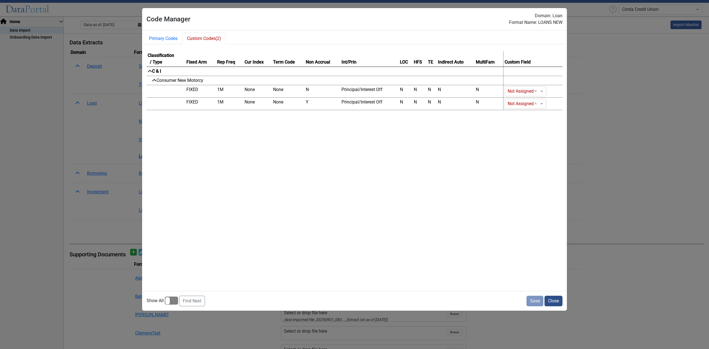
click at [554, 303] on button "Close" at bounding box center [554, 300] width 18 height 11
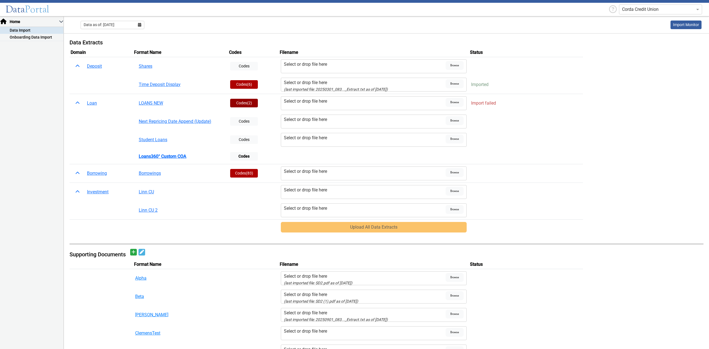
click at [236, 101] on button "Codes (2)" at bounding box center [244, 103] width 28 height 9
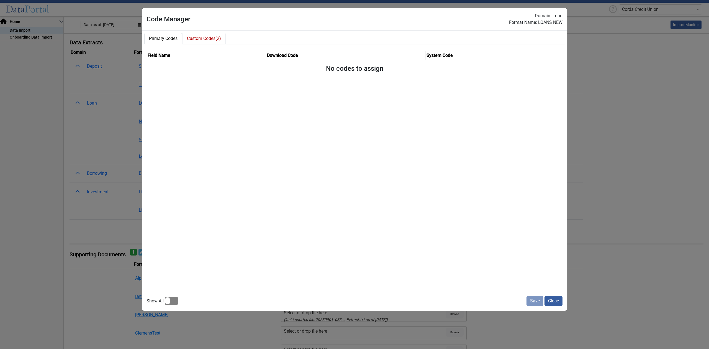
click at [216, 41] on button "Custom Codes (2)" at bounding box center [204, 39] width 44 height 12
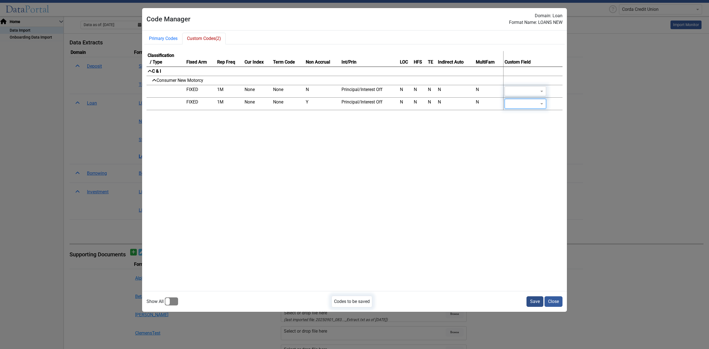
click at [534, 303] on button "Save" at bounding box center [535, 301] width 17 height 11
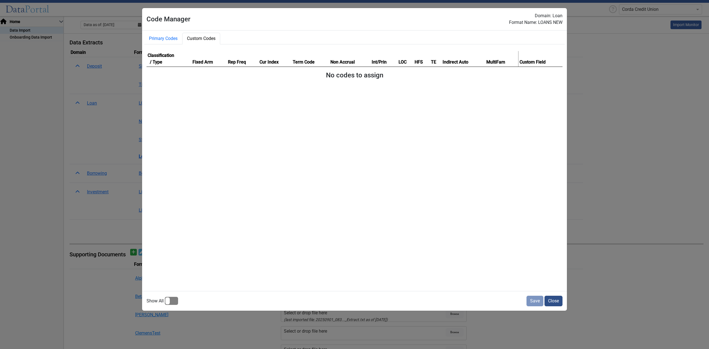
click at [555, 302] on button "Close" at bounding box center [554, 300] width 18 height 11
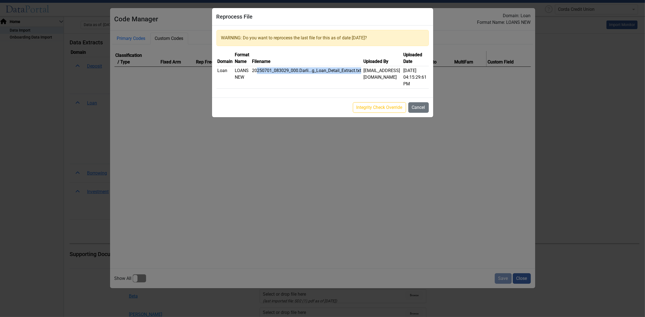
drag, startPoint x: 254, startPoint y: 70, endPoint x: 360, endPoint y: 78, distance: 106.7
click at [360, 78] on td "20250701_083029_000.Darli...g_Loan_Detail_Extract.txt" at bounding box center [306, 77] width 111 height 22
drag, startPoint x: 412, startPoint y: 105, endPoint x: 388, endPoint y: 96, distance: 25.1
click at [411, 105] on button "Cancel" at bounding box center [418, 107] width 21 height 11
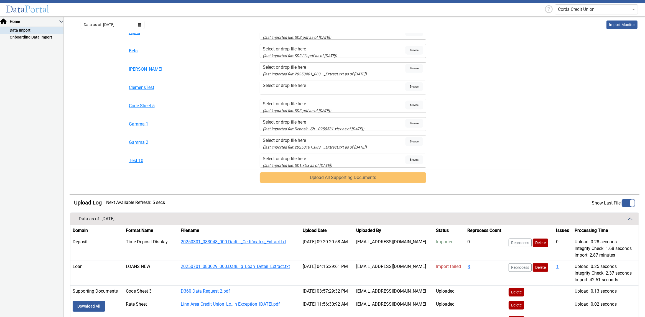
scroll to position [302, 0]
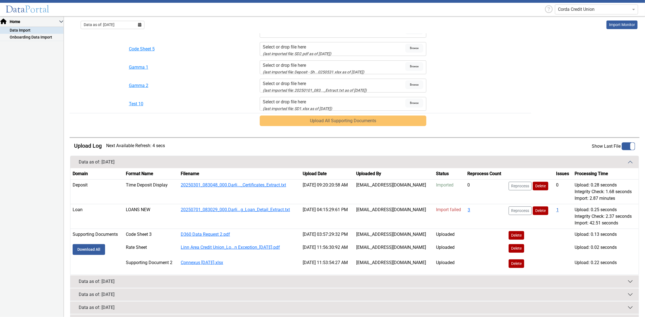
click at [556, 214] on button "1" at bounding box center [557, 209] width 3 height 7
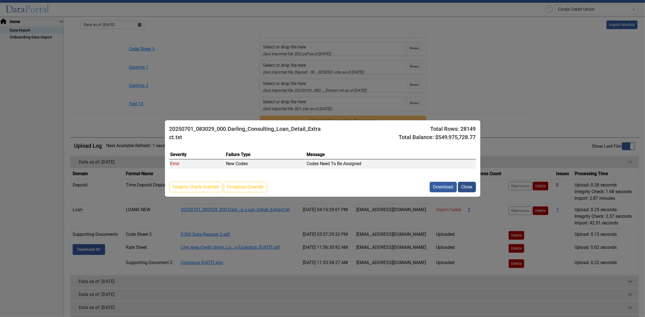
click at [468, 189] on button "Close" at bounding box center [467, 187] width 18 height 11
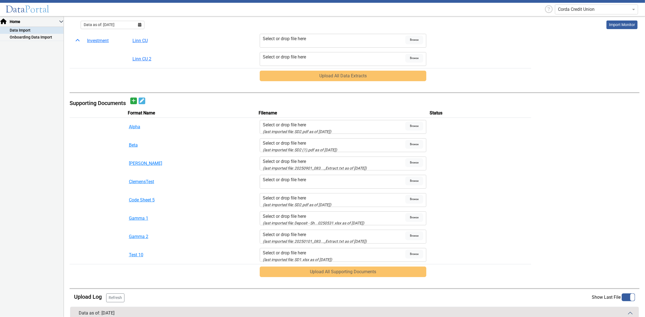
scroll to position [0, 0]
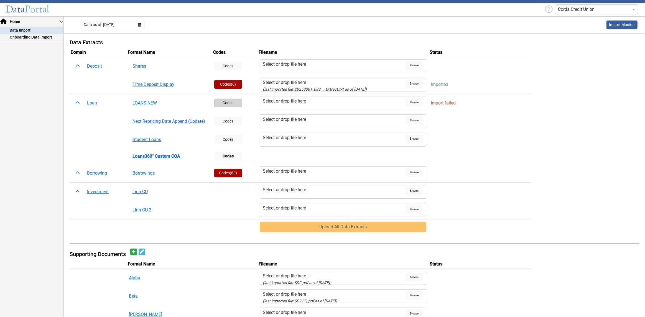
click at [222, 101] on button "Codes" at bounding box center [228, 103] width 28 height 9
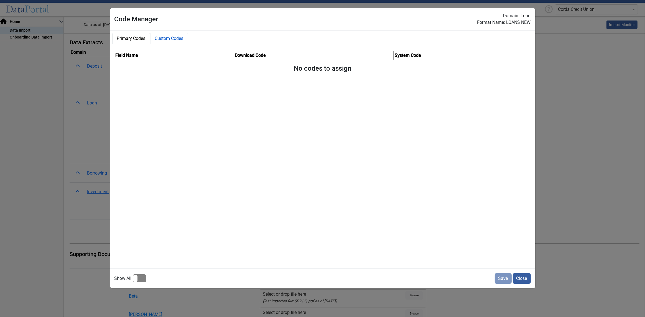
click at [167, 39] on button "Custom Codes" at bounding box center [169, 39] width 38 height 12
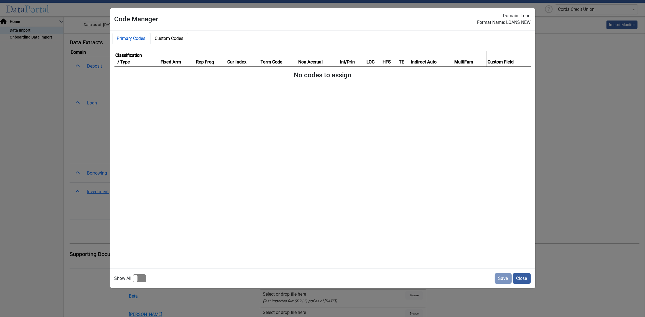
drag, startPoint x: 129, startPoint y: 38, endPoint x: 133, endPoint y: 42, distance: 5.5
click at [130, 39] on button "Primary Codes" at bounding box center [131, 39] width 38 height 12
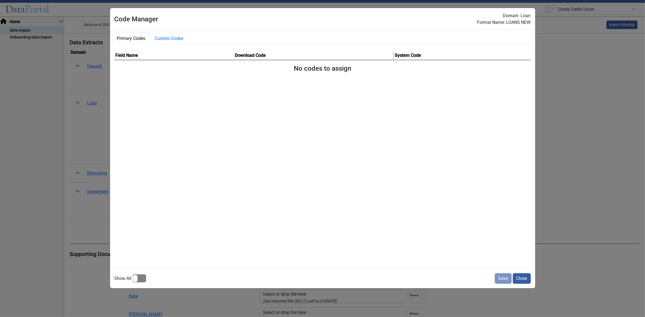
click at [139, 279] on div at bounding box center [139, 278] width 13 height 8
click at [0, 0] on input "checkbox" at bounding box center [0, 0] width 0 height 0
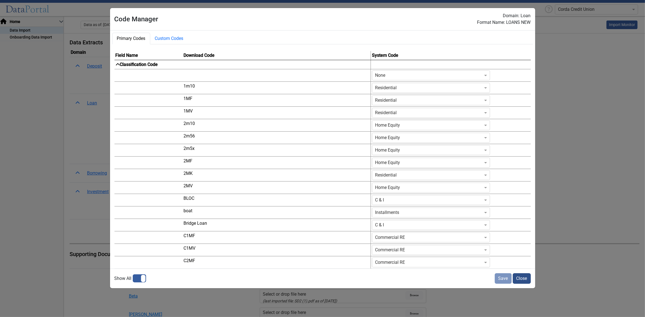
click at [519, 280] on button "Close" at bounding box center [522, 278] width 18 height 11
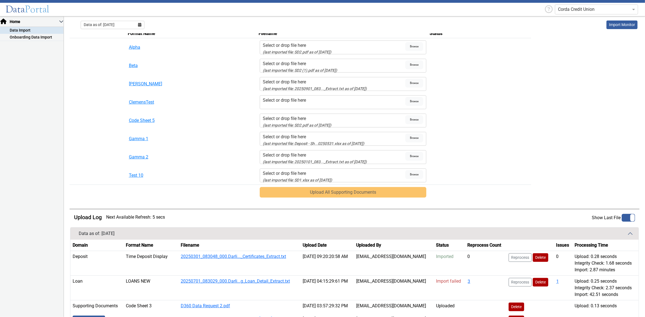
scroll to position [346, 0]
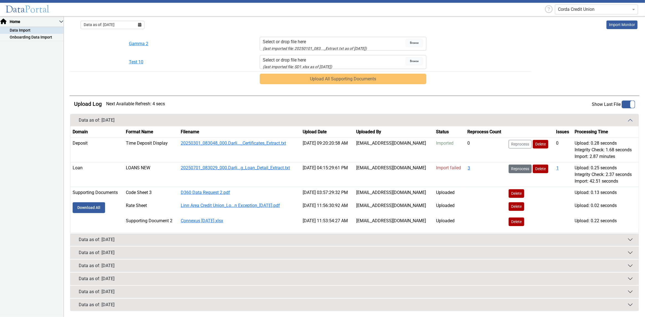
click at [517, 167] on button "Reprocess" at bounding box center [520, 169] width 23 height 9
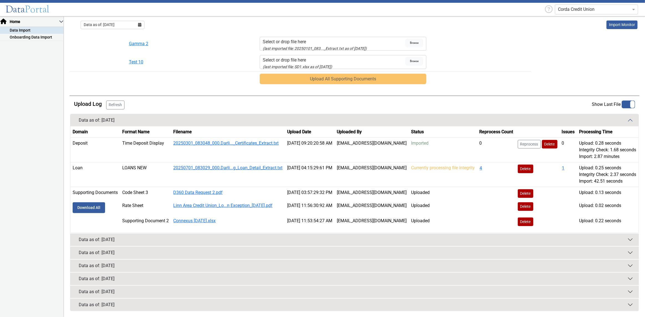
click at [116, 107] on button "Refresh" at bounding box center [115, 105] width 18 height 9
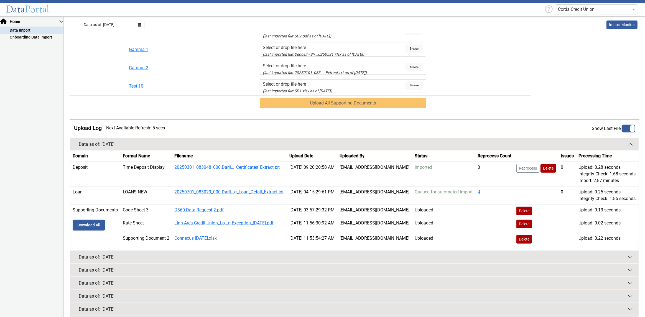
scroll to position [361, 0]
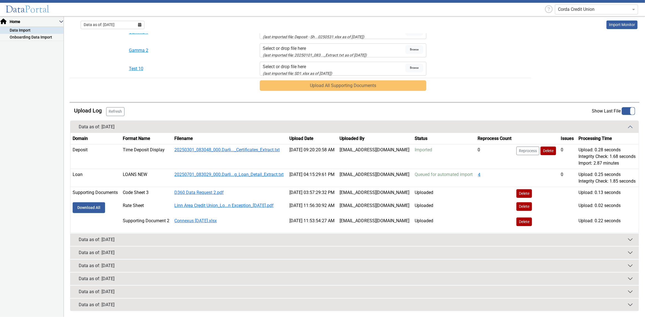
click at [116, 84] on main "Data Extracts Domain Format Name Codes Filename Status Deposit Shares Codes Sel…" at bounding box center [354, 6] width 581 height 621
click at [114, 107] on button "Refresh" at bounding box center [115, 111] width 18 height 9
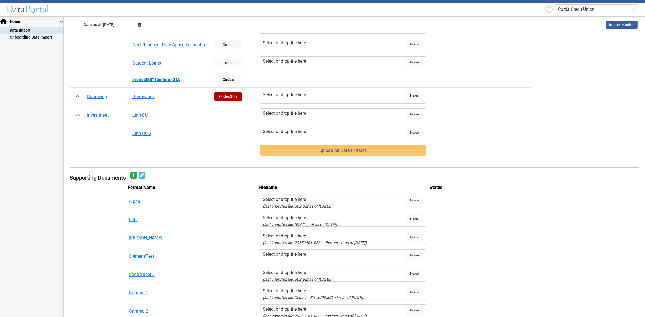
scroll to position [0, 0]
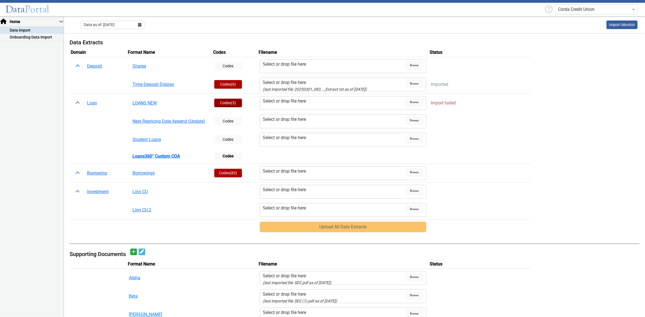
click at [216, 105] on button "Codes (3)" at bounding box center [228, 103] width 28 height 9
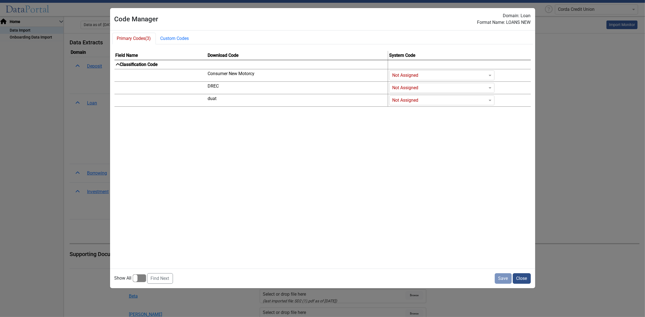
click at [521, 279] on button "Close" at bounding box center [522, 278] width 18 height 11
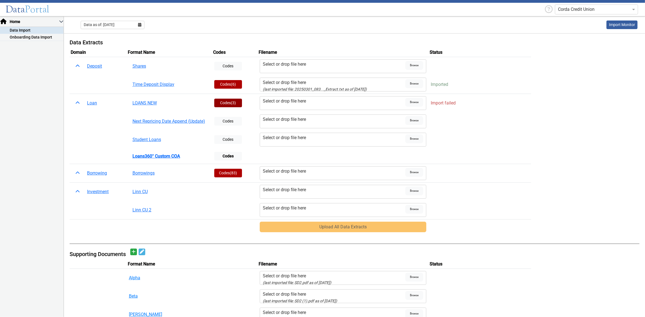
click at [226, 103] on button "Codes (3)" at bounding box center [228, 103] width 28 height 9
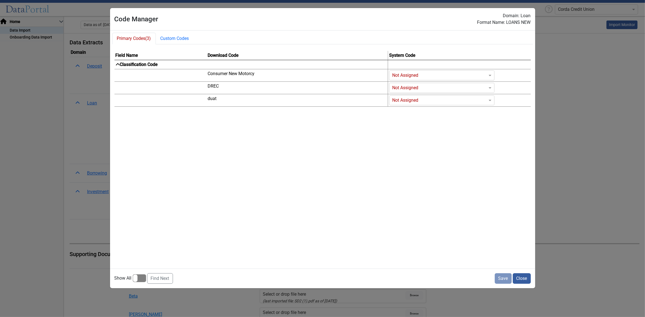
click at [436, 78] on input "Codes" at bounding box center [436, 75] width 88 height 7
type input "c"
click at [406, 115] on div "C & I" at bounding box center [441, 119] width 105 height 11
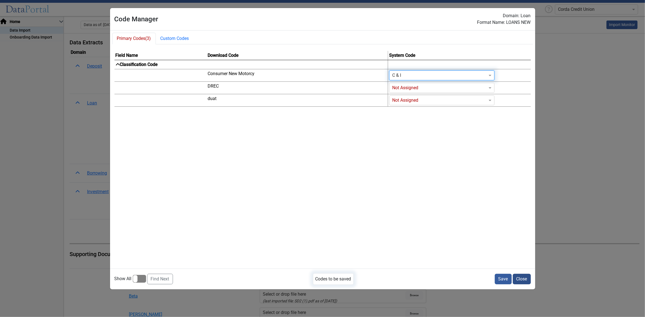
click at [518, 277] on button "Close" at bounding box center [522, 279] width 18 height 11
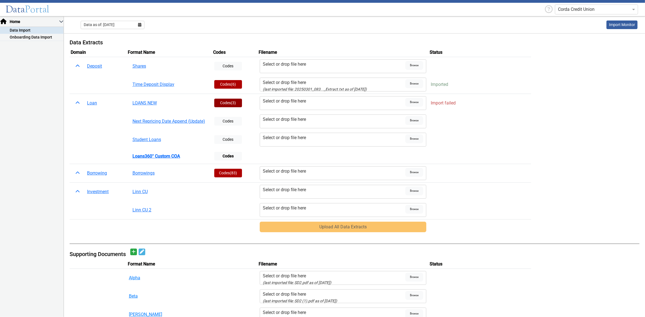
click at [224, 103] on button "Codes (3)" at bounding box center [228, 103] width 28 height 9
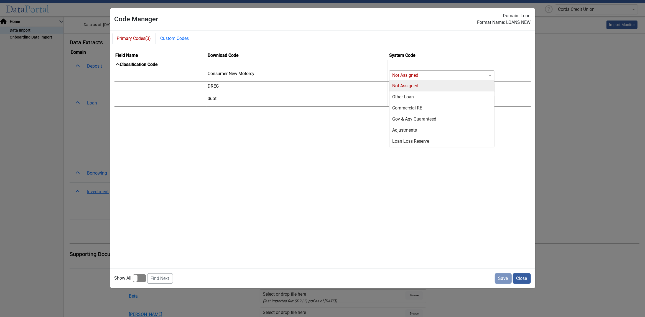
click at [419, 78] on input "Codes" at bounding box center [436, 75] width 88 height 7
type input "c"
click at [405, 119] on div "C & I" at bounding box center [441, 119] width 105 height 11
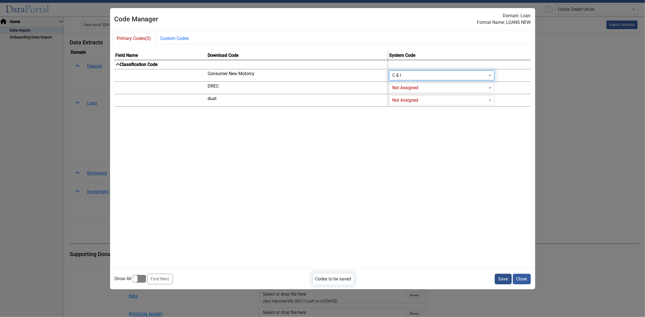
click at [502, 282] on button "Save" at bounding box center [503, 279] width 17 height 11
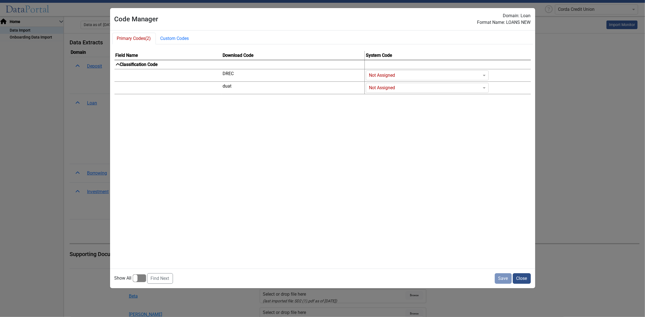
click at [523, 280] on button "Close" at bounding box center [522, 278] width 18 height 11
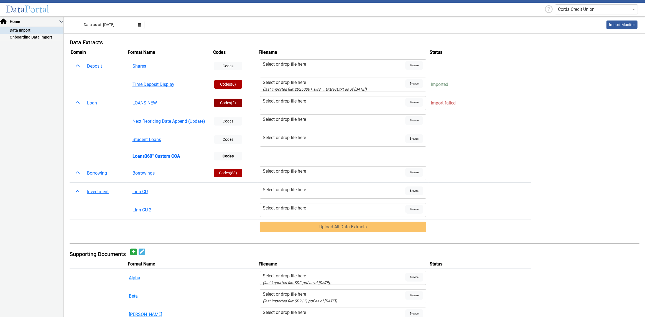
click at [236, 105] on button "Codes (2)" at bounding box center [228, 103] width 28 height 9
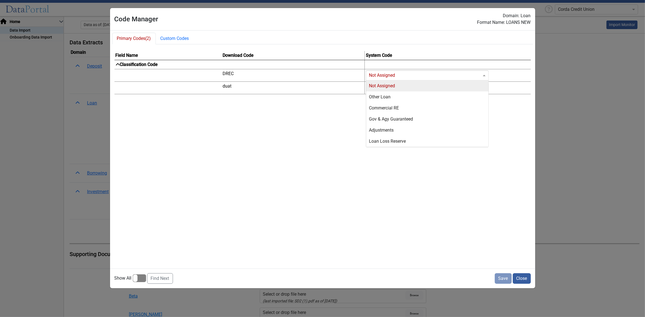
click at [399, 76] on input "Codes" at bounding box center [422, 75] width 106 height 7
type input "c"
click at [374, 114] on div "C & I" at bounding box center [427, 119] width 122 height 11
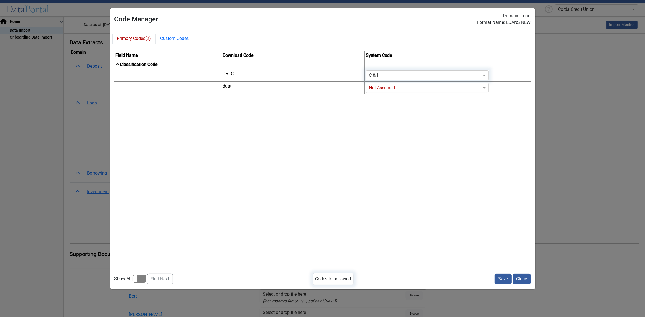
click at [511, 277] on div "Save Close" at bounding box center [512, 279] width 37 height 11
click at [509, 277] on button "Save" at bounding box center [503, 279] width 17 height 11
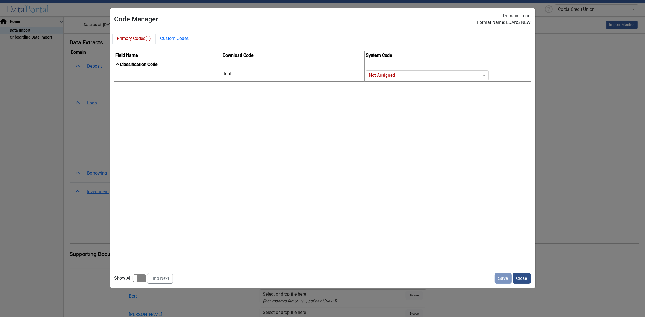
click at [521, 277] on button "Close" at bounding box center [522, 278] width 18 height 11
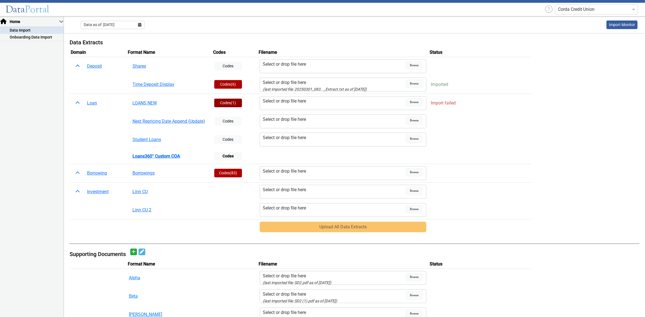
click at [221, 101] on button "Codes (1)" at bounding box center [228, 103] width 28 height 9
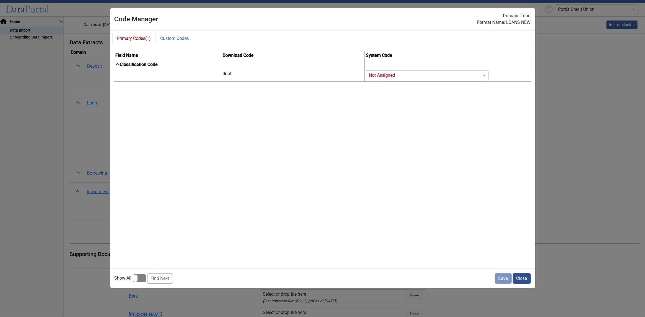
click at [517, 277] on button "Close" at bounding box center [522, 278] width 18 height 11
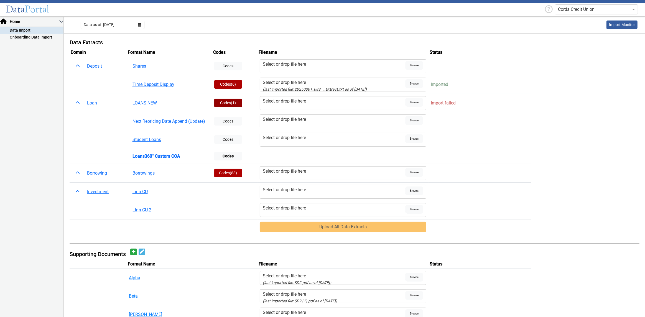
click at [231, 101] on span "(1)" at bounding box center [233, 103] width 5 height 4
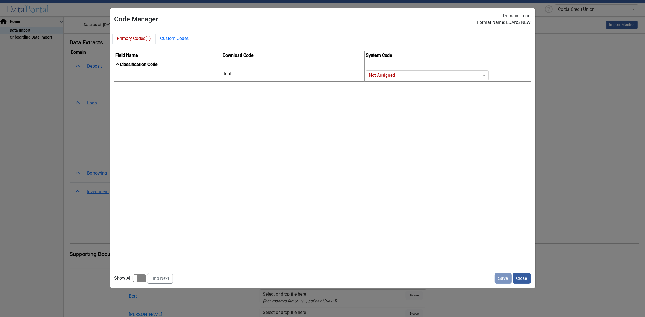
drag, startPoint x: 136, startPoint y: 271, endPoint x: 138, endPoint y: 277, distance: 5.5
click at [136, 271] on div "Show All Find Next Save Close" at bounding box center [322, 279] width 425 height 20
click at [139, 279] on div at bounding box center [139, 278] width 13 height 8
click at [0, 0] on input "checkbox" at bounding box center [0, 0] width 0 height 0
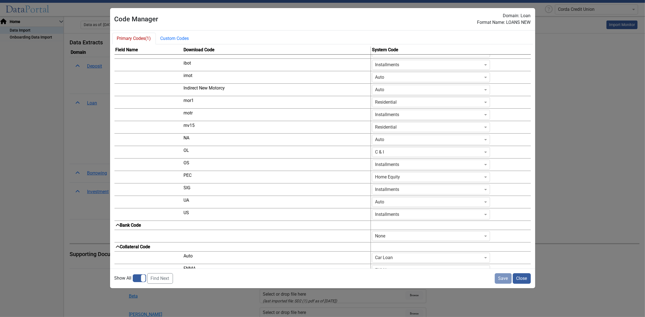
scroll to position [579, 0]
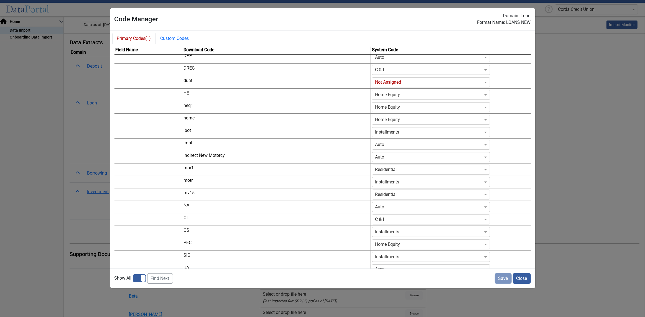
click at [375, 82] on input "Codes" at bounding box center [425, 82] width 101 height 7
type input "c"
click at [372, 121] on div "C & I" at bounding box center [431, 126] width 118 height 11
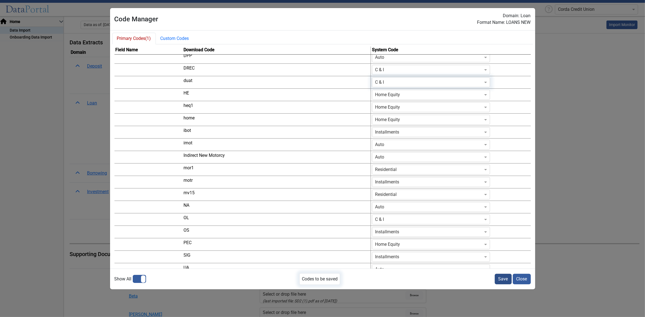
drag, startPoint x: 499, startPoint y: 280, endPoint x: 323, endPoint y: 274, distance: 176.4
click at [499, 280] on button "Save" at bounding box center [503, 279] width 17 height 11
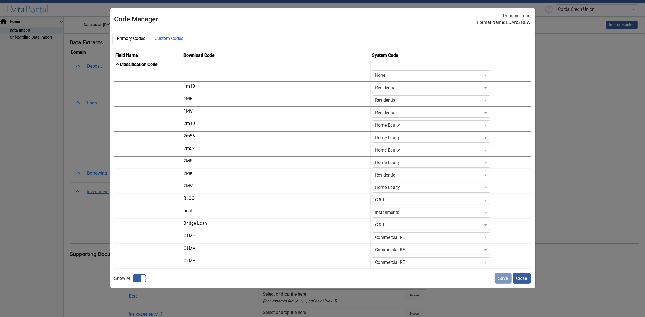
click at [140, 278] on div at bounding box center [139, 278] width 13 height 8
click at [0, 0] on input "checkbox" at bounding box center [0, 0] width 0 height 0
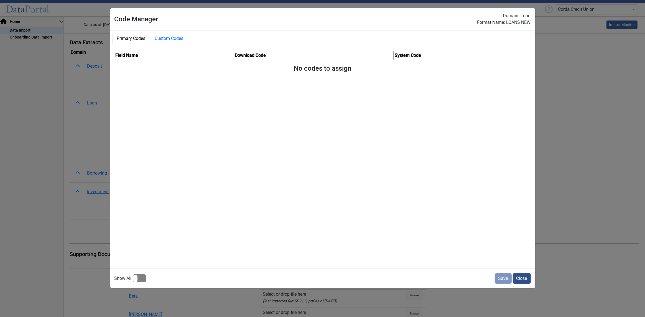
click at [522, 279] on button "Close" at bounding box center [522, 278] width 18 height 11
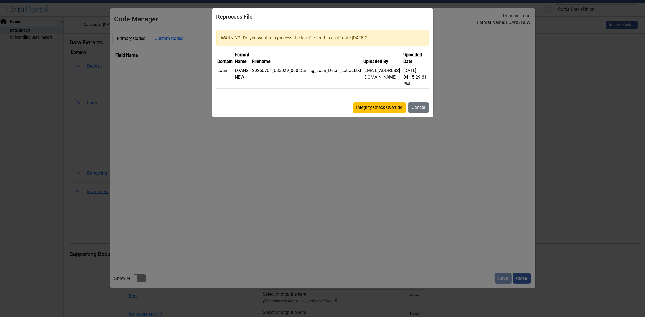
click at [384, 108] on button "Integrity Check Override" at bounding box center [379, 107] width 53 height 11
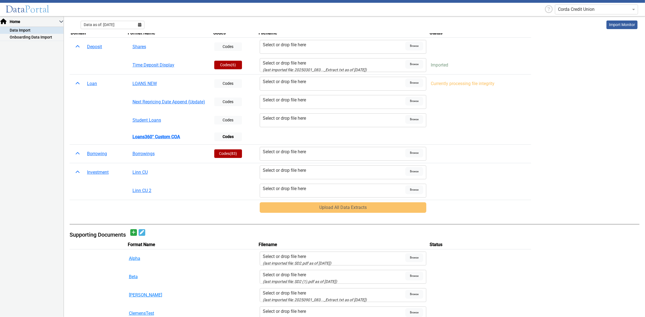
scroll to position [19, 0]
click at [230, 81] on button "Codes" at bounding box center [228, 84] width 28 height 9
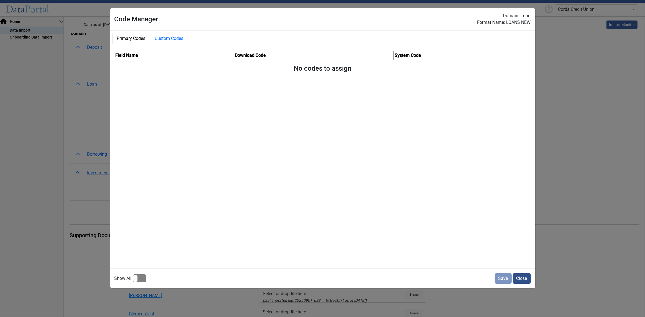
click at [524, 278] on button "Close" at bounding box center [522, 278] width 18 height 11
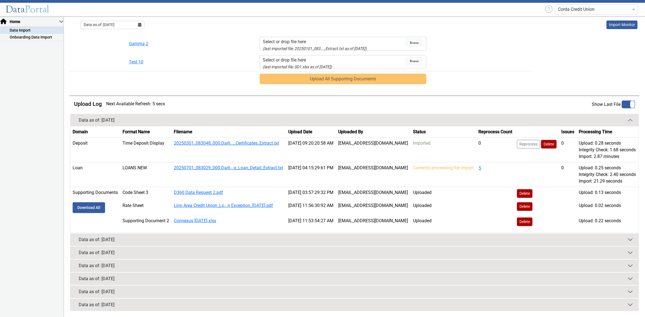
scroll to position [371, 0]
click at [122, 101] on button "Refresh" at bounding box center [115, 105] width 18 height 9
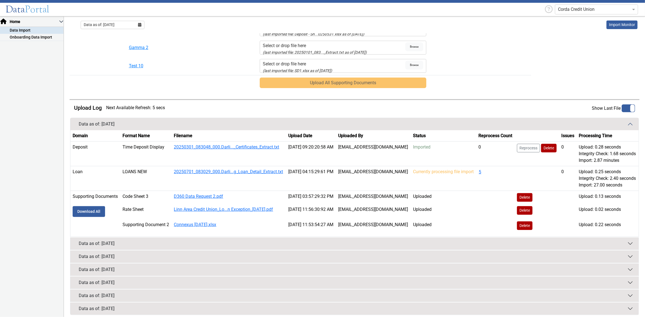
scroll to position [361, 0]
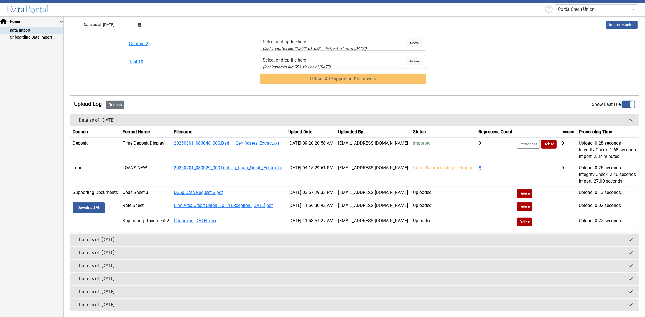
click at [120, 101] on button "Refresh" at bounding box center [115, 105] width 18 height 9
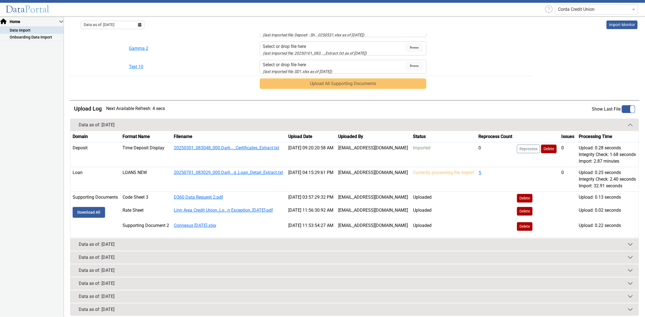
scroll to position [378, 0]
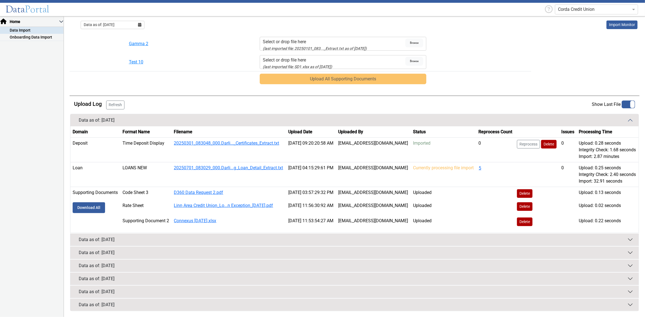
click at [123, 65] on main "Data Extracts Domain Format Name Codes Filename Status Deposit Shares Codes Sel…" at bounding box center [354, 4] width 581 height 628
click at [117, 101] on button "Refresh" at bounding box center [115, 105] width 18 height 9
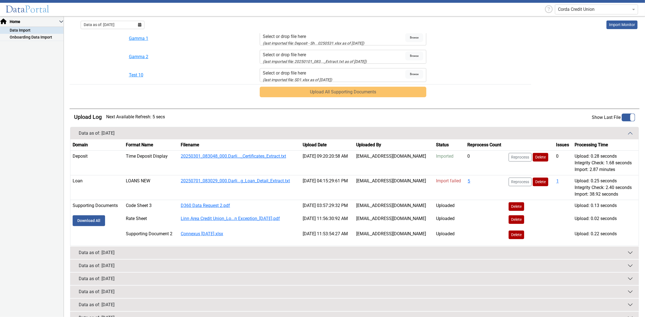
scroll to position [336, 0]
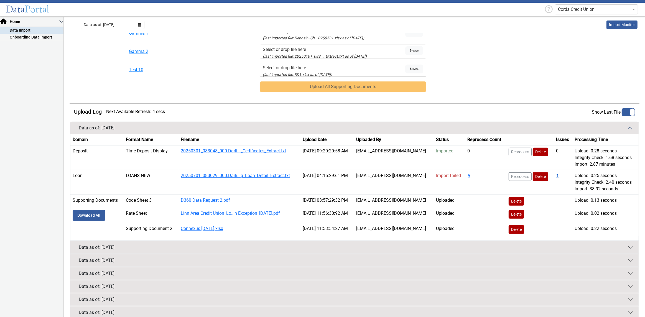
click at [556, 177] on button "1" at bounding box center [557, 175] width 3 height 7
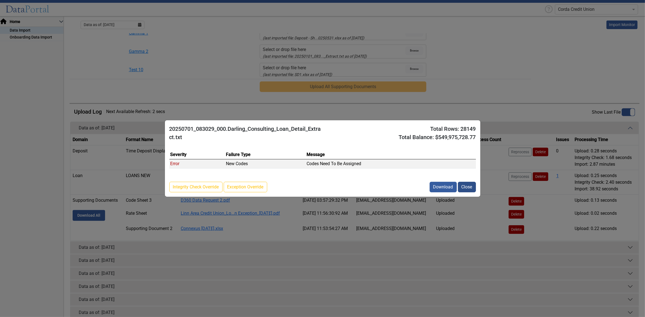
drag, startPoint x: 471, startPoint y: 183, endPoint x: 468, endPoint y: 182, distance: 3.4
click at [470, 183] on button "Close" at bounding box center [467, 187] width 18 height 11
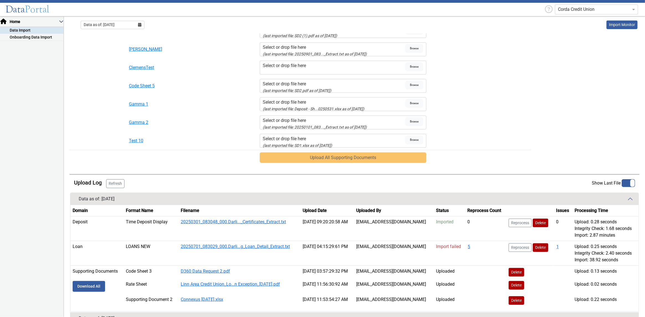
scroll to position [302, 0]
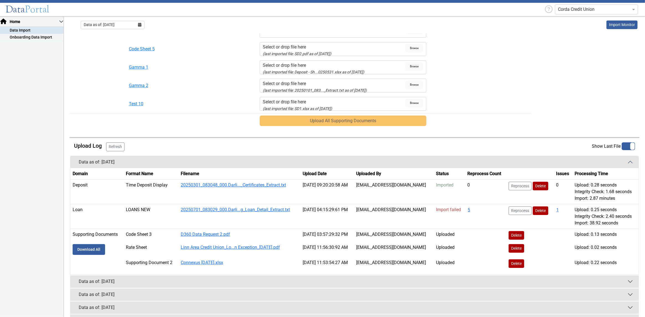
click at [234, 280] on button "Data as of: [DATE]" at bounding box center [354, 281] width 568 height 12
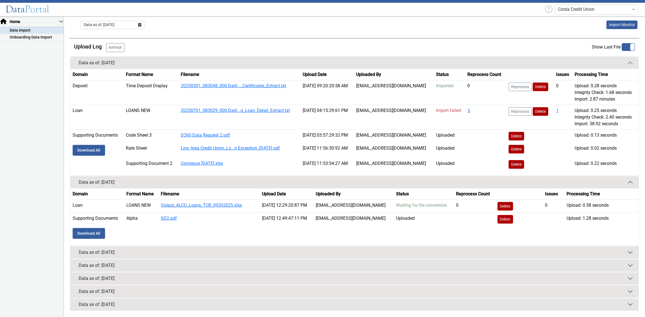
scroll to position [403, 0]
click at [120, 51] on button "Refresh" at bounding box center [115, 47] width 18 height 9
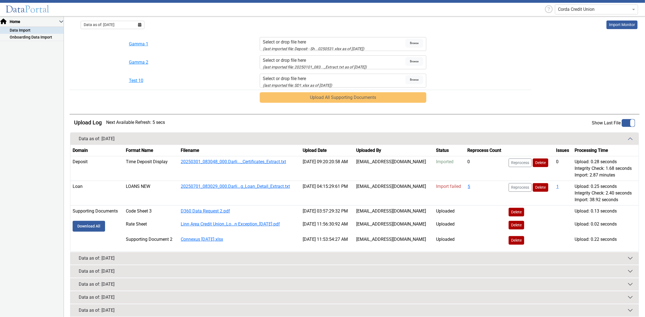
scroll to position [346, 0]
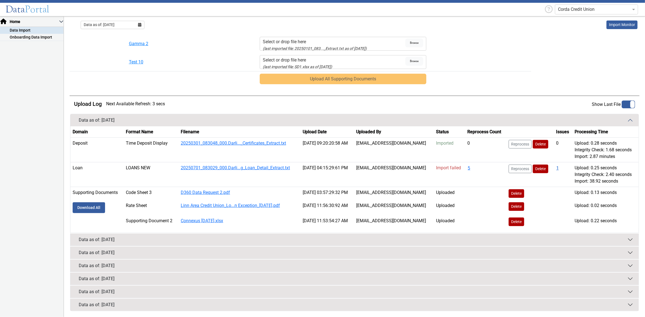
click at [556, 168] on button "1" at bounding box center [557, 168] width 3 height 7
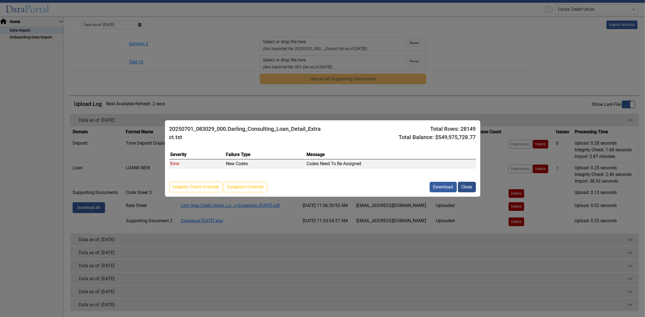
click at [466, 187] on button "Close" at bounding box center [467, 187] width 18 height 11
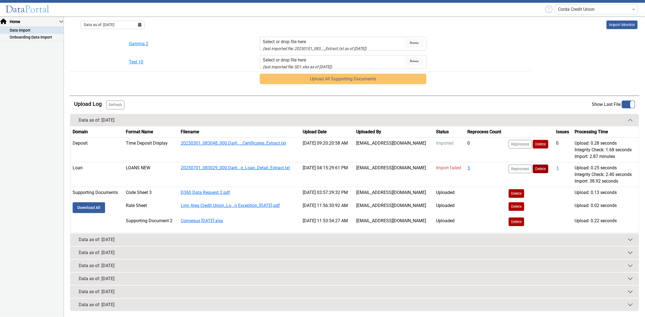
click at [537, 169] on button "Delete" at bounding box center [541, 169] width 16 height 9
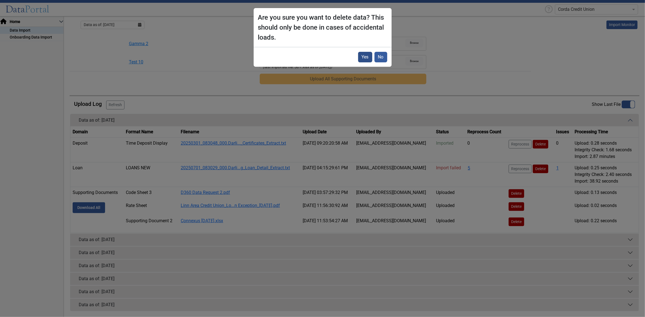
click at [363, 56] on button "Yes" at bounding box center [365, 57] width 14 height 11
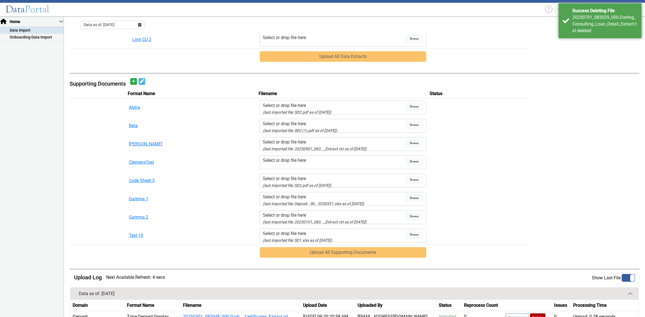
scroll to position [44, 0]
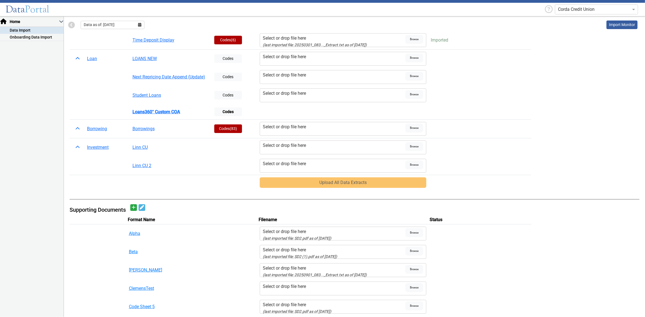
click at [50, 88] on nav "Home Data Import Onboarding Data Import" at bounding box center [32, 167] width 64 height 300
click at [293, 56] on div "Select or drop file here" at bounding box center [334, 56] width 142 height 7
click at [0, 0] on input "Select or drop file here" at bounding box center [0, 0] width 0 height 0
click at [328, 181] on button "Upload All Data Extracts" at bounding box center [343, 182] width 167 height 11
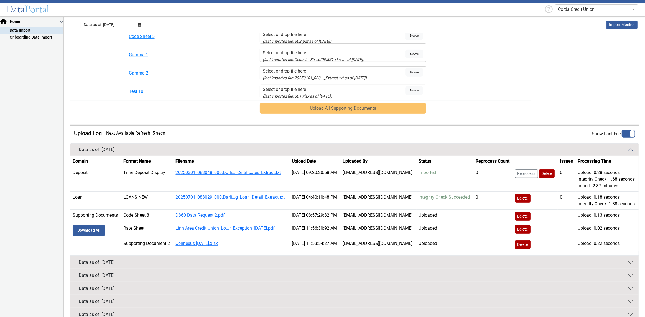
scroll to position [353, 0]
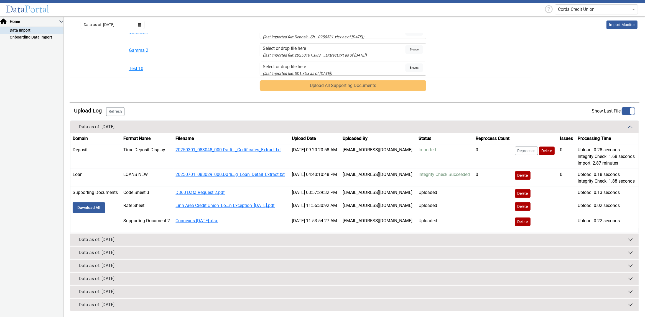
drag, startPoint x: 443, startPoint y: 185, endPoint x: 418, endPoint y: 175, distance: 26.6
click at [418, 175] on td "Integrity Check Succeeded" at bounding box center [445, 178] width 57 height 18
click at [429, 187] on td "Integrity Check Succeeded" at bounding box center [445, 178] width 57 height 18
click at [111, 107] on button "Refresh" at bounding box center [115, 111] width 18 height 9
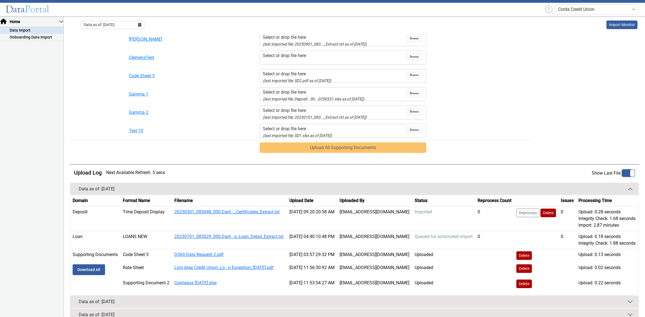
scroll to position [361, 0]
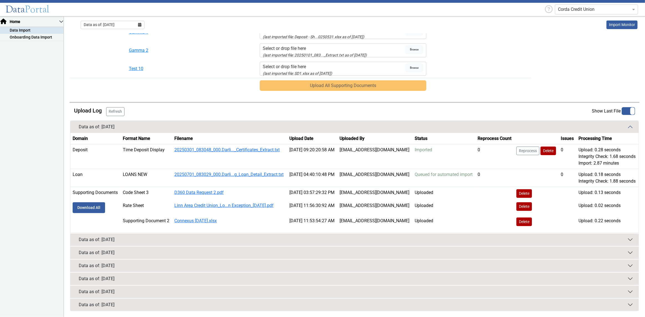
click at [118, 107] on button "Refresh" at bounding box center [115, 111] width 18 height 9
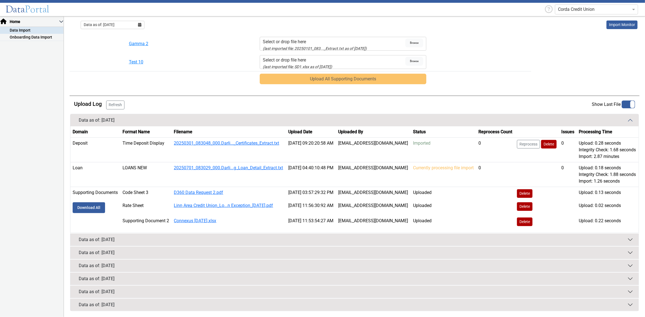
drag, startPoint x: 437, startPoint y: 177, endPoint x: 73, endPoint y: 166, distance: 364.9
click at [73, 166] on tr "Loan LOANS NEW 20250701_083029_000.Darli...g_Loan_Detail_Extract.txt 10/10/2025…" at bounding box center [354, 174] width 568 height 25
click at [121, 101] on button "Refresh" at bounding box center [115, 105] width 18 height 9
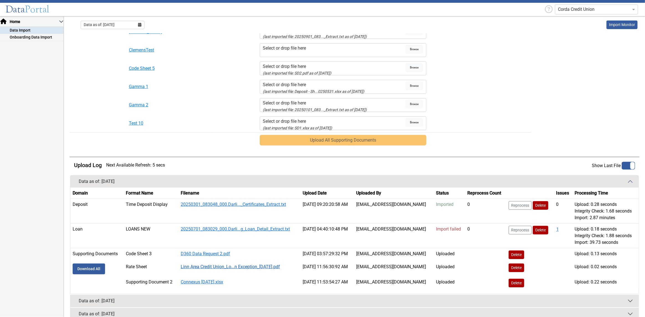
scroll to position [336, 0]
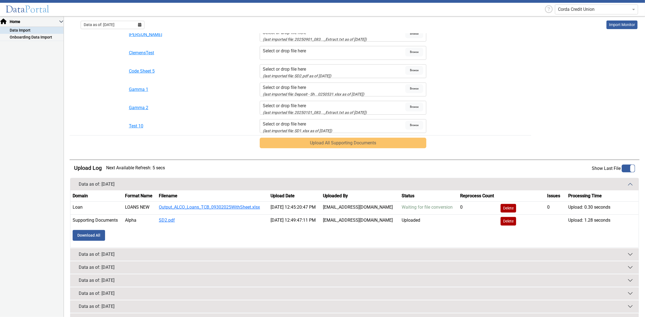
scroll to position [297, 0]
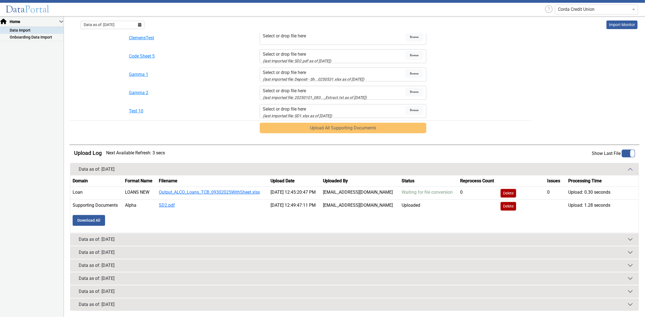
click at [114, 266] on div "Data as of: [DATE]" at bounding box center [97, 265] width 36 height 7
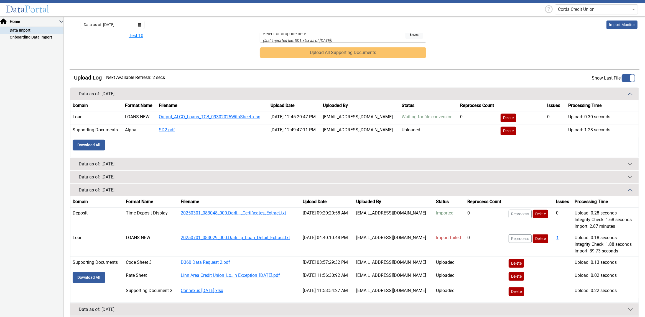
scroll to position [403, 0]
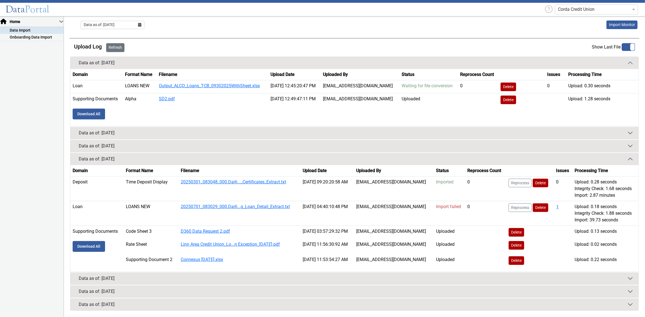
click at [111, 46] on button "Refresh" at bounding box center [115, 47] width 18 height 9
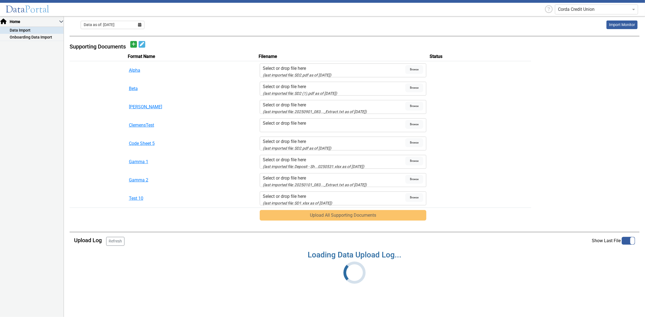
scroll to position [210, 0]
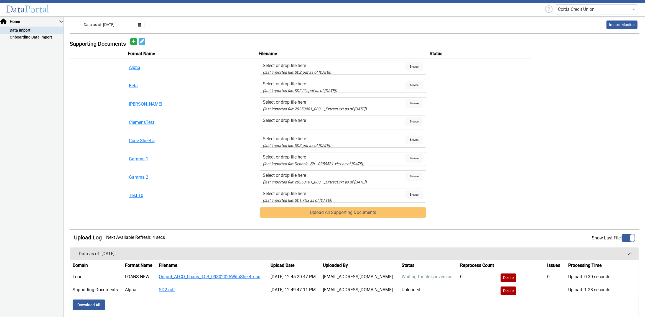
drag, startPoint x: 121, startPoint y: 22, endPoint x: 116, endPoint y: 27, distance: 7.1
click at [114, 22] on span "Data as of: 9/30/2025" at bounding box center [99, 25] width 31 height 6
click at [130, 64] on button "Jun" at bounding box center [131, 66] width 18 height 9
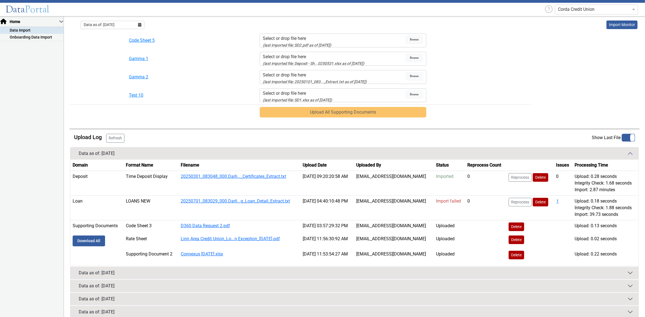
scroll to position [346, 0]
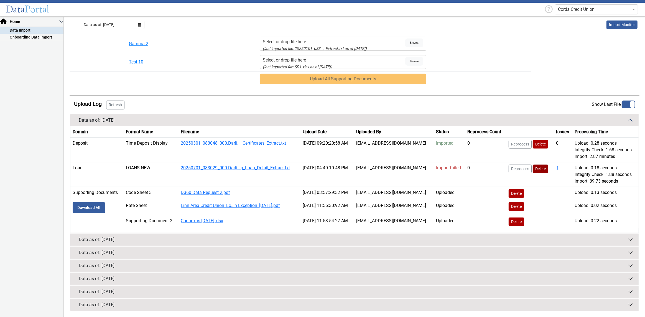
click at [535, 169] on button "Delete" at bounding box center [541, 169] width 16 height 9
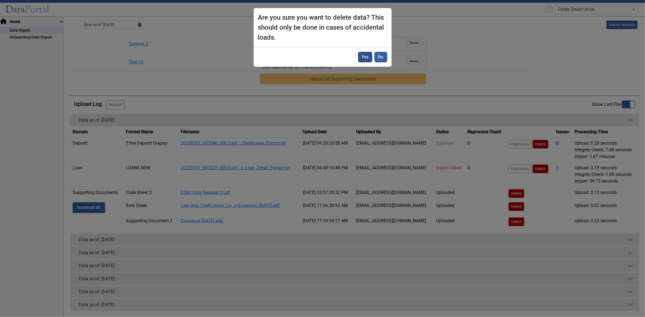
click at [368, 57] on button "Yes" at bounding box center [365, 57] width 14 height 11
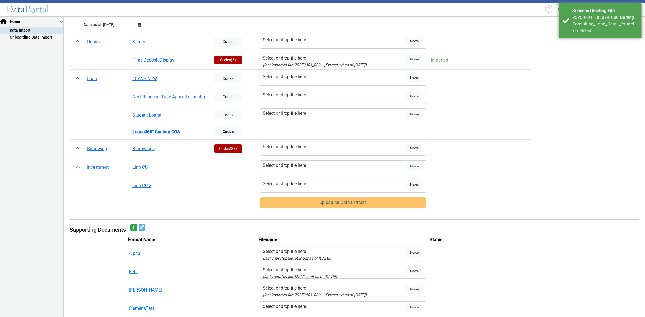
scroll to position [0, 0]
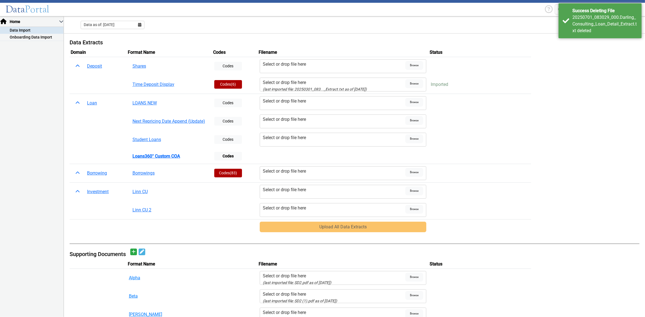
click at [290, 100] on div "Select or drop file here" at bounding box center [334, 101] width 142 height 7
click at [0, 0] on input "Select or drop file here" at bounding box center [0, 0] width 0 height 0
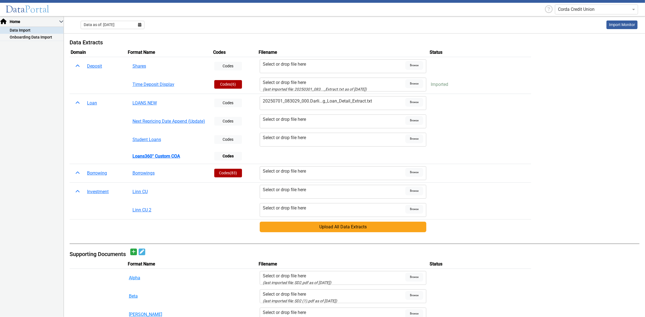
drag, startPoint x: 370, startPoint y: 227, endPoint x: 366, endPoint y: 226, distance: 4.0
click at [369, 227] on button "Upload All Data Extracts" at bounding box center [343, 227] width 167 height 11
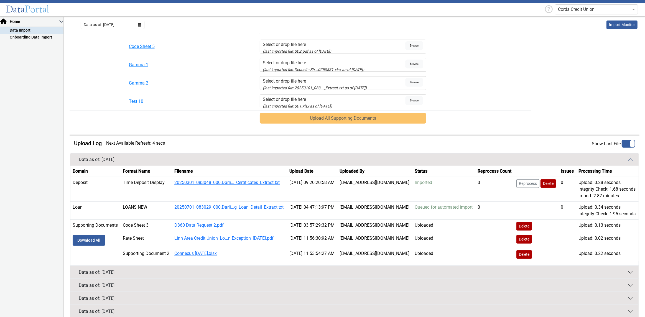
scroll to position [327, 0]
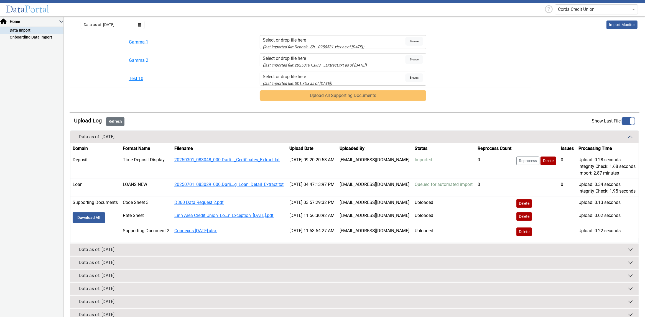
click at [114, 125] on button "Refresh" at bounding box center [115, 121] width 18 height 9
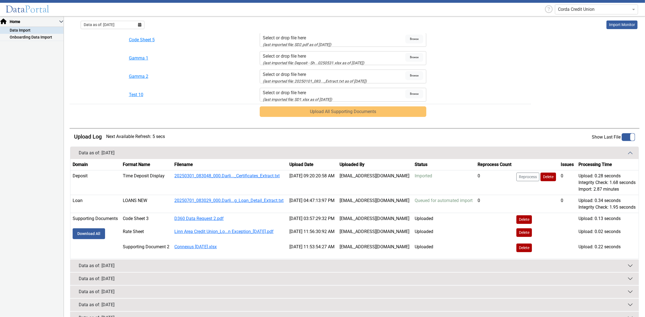
scroll to position [361, 0]
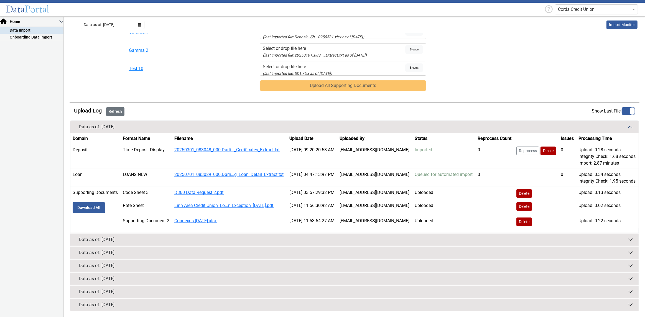
click at [116, 107] on button "Refresh" at bounding box center [115, 111] width 18 height 9
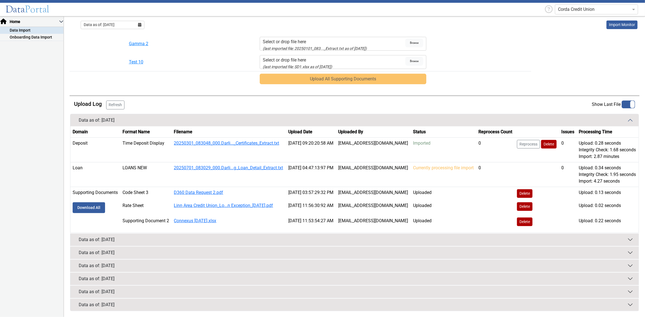
click at [113, 101] on button "Refresh" at bounding box center [115, 105] width 18 height 9
click at [119, 101] on button "Refresh" at bounding box center [115, 105] width 18 height 9
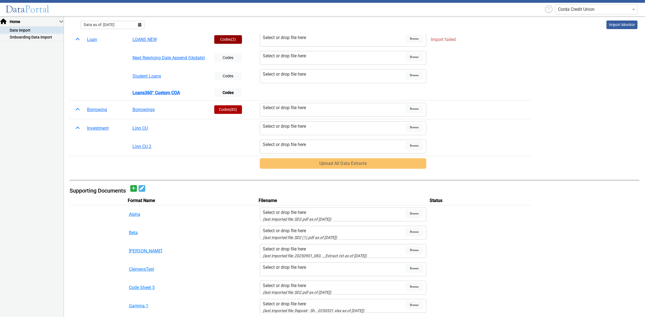
scroll to position [0, 0]
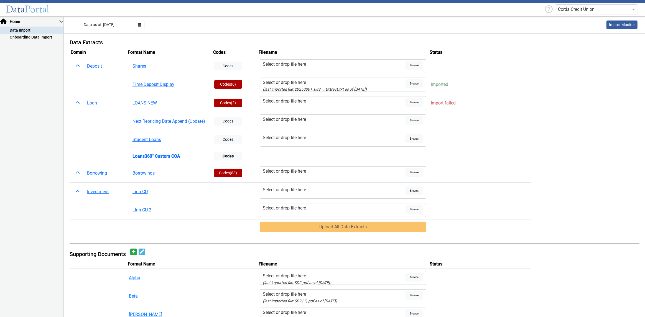
click at [285, 104] on label "Select or drop file here" at bounding box center [334, 103] width 142 height 11
click at [0, 0] on input "Select or drop file here" at bounding box center [0, 0] width 0 height 0
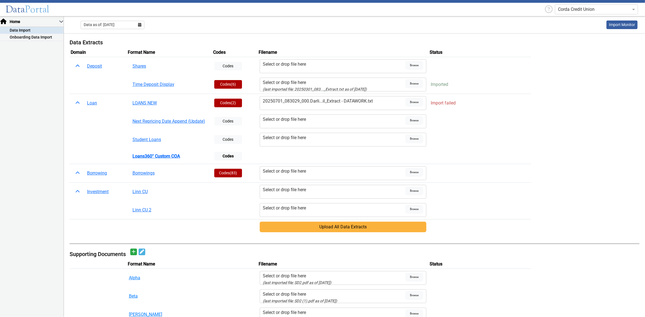
click at [335, 228] on button "Upload All Data Extracts" at bounding box center [343, 227] width 167 height 11
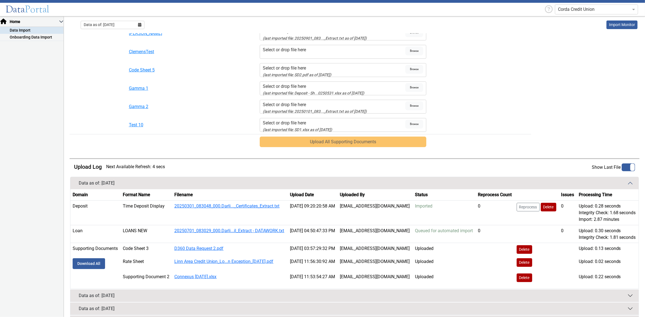
scroll to position [327, 0]
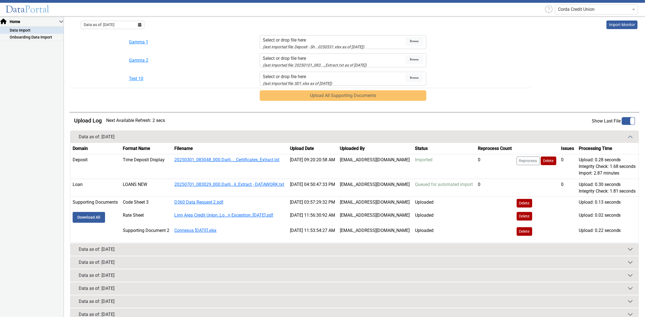
click at [622, 125] on div at bounding box center [628, 121] width 13 height 8
click at [0, 0] on input "checkbox" at bounding box center [0, 0] width 0 height 0
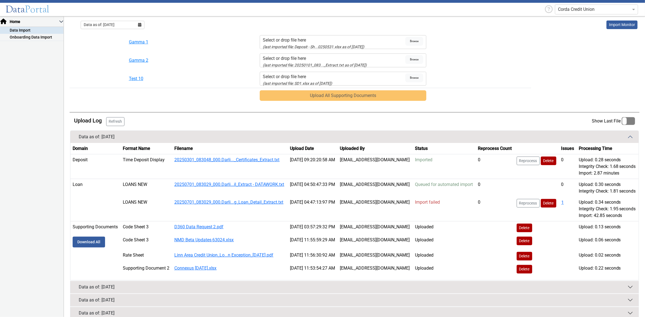
click at [118, 126] on button "Refresh" at bounding box center [115, 121] width 18 height 9
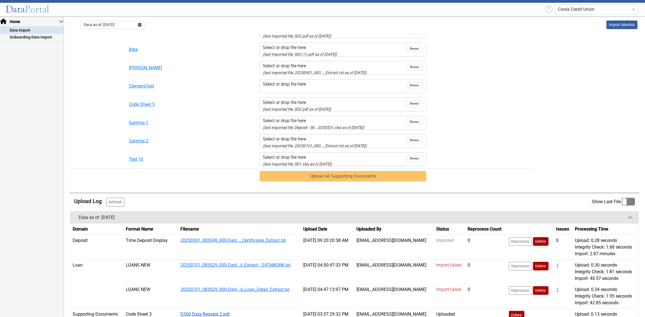
scroll to position [311, 0]
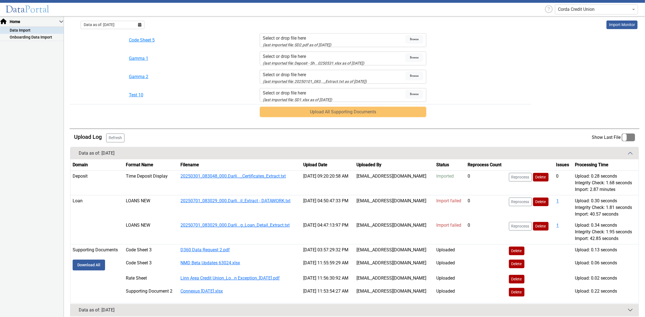
click at [109, 140] on button "Refresh" at bounding box center [115, 138] width 18 height 9
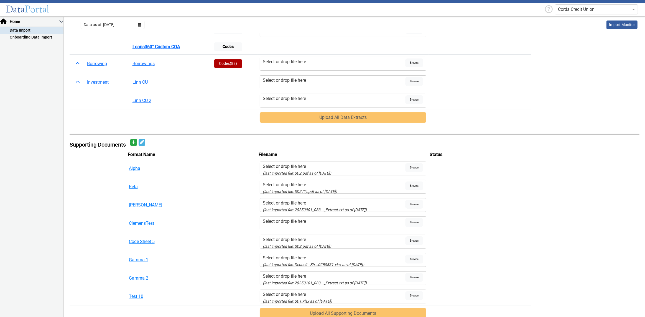
scroll to position [0, 0]
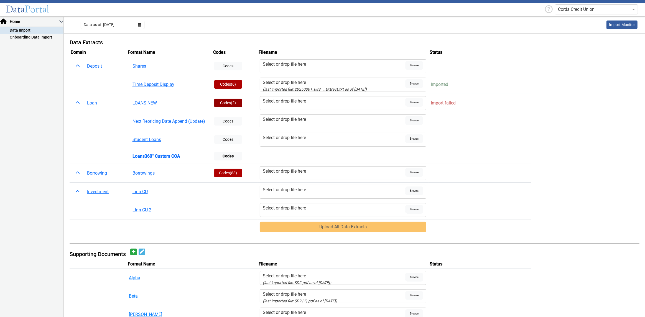
click at [233, 104] on span "(2)" at bounding box center [233, 103] width 5 height 4
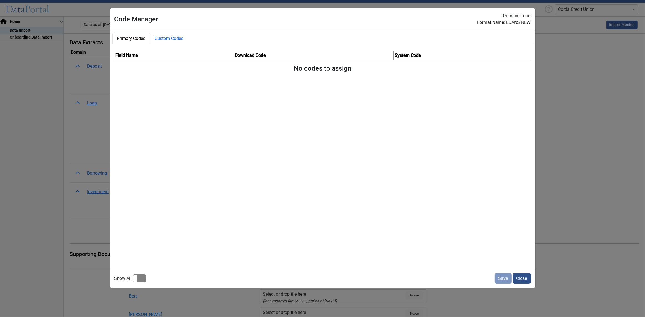
click at [519, 282] on button "Close" at bounding box center [522, 278] width 18 height 11
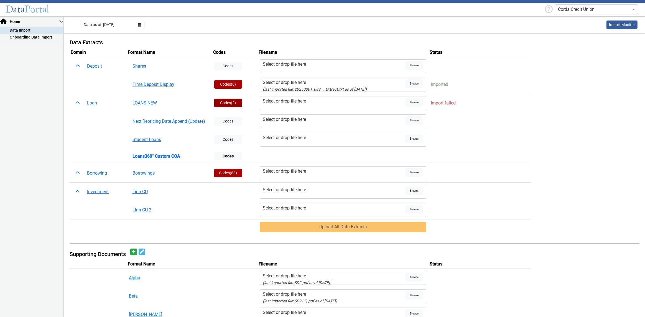
click at [224, 100] on button "Codes (2)" at bounding box center [228, 103] width 28 height 9
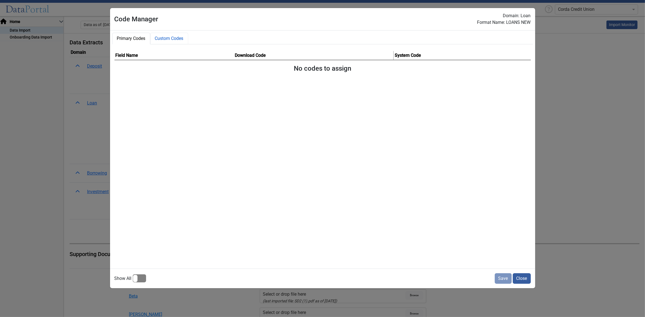
click at [167, 35] on button "Custom Codes" at bounding box center [169, 39] width 38 height 12
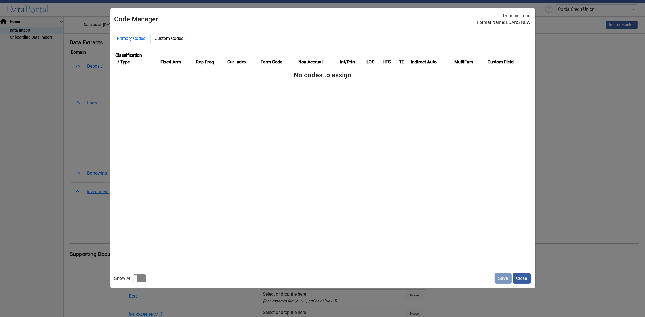
click at [520, 280] on button "Close" at bounding box center [522, 278] width 18 height 11
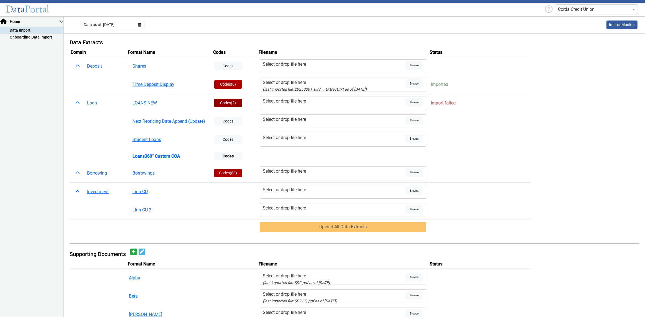
click at [227, 99] on button "Codes (2)" at bounding box center [228, 103] width 28 height 9
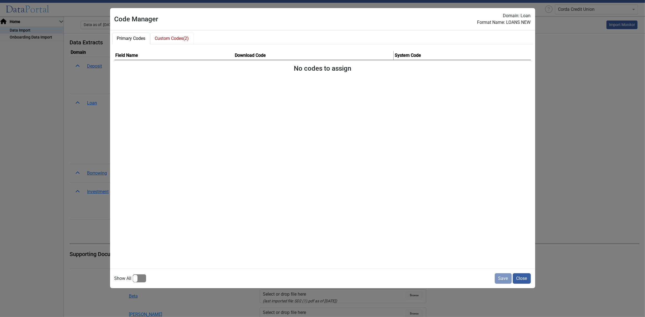
click at [169, 40] on button "Custom Codes (2)" at bounding box center [172, 39] width 44 height 12
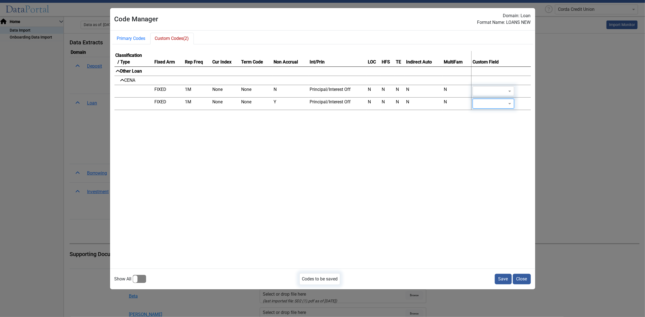
click at [503, 280] on button "Save" at bounding box center [503, 279] width 17 height 11
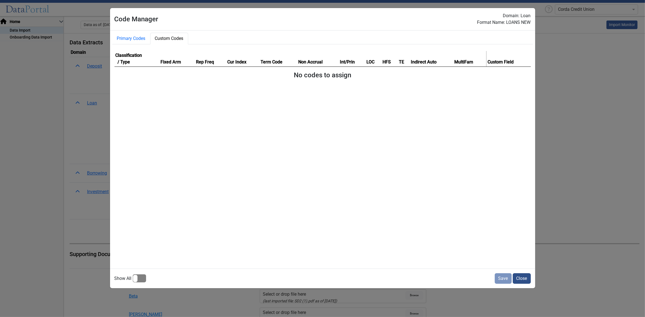
click at [523, 276] on button "Close" at bounding box center [522, 278] width 18 height 11
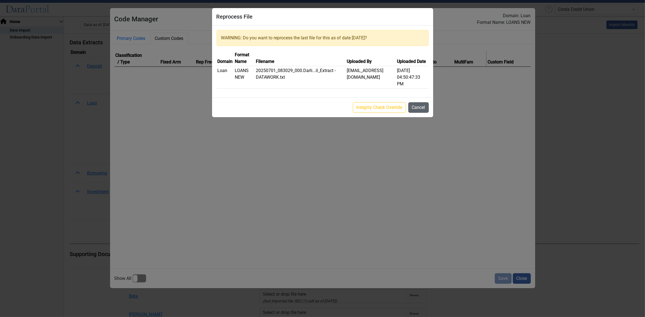
click at [411, 107] on button "Cancel" at bounding box center [418, 107] width 21 height 11
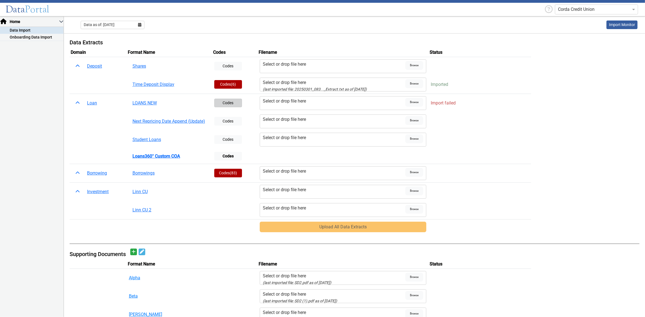
click at [228, 101] on button "Codes" at bounding box center [228, 103] width 28 height 9
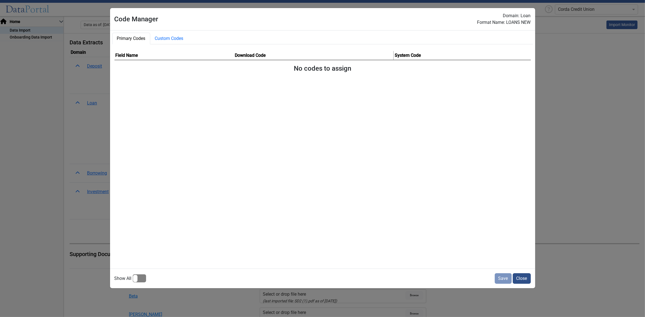
click at [514, 274] on button "Close" at bounding box center [522, 278] width 18 height 11
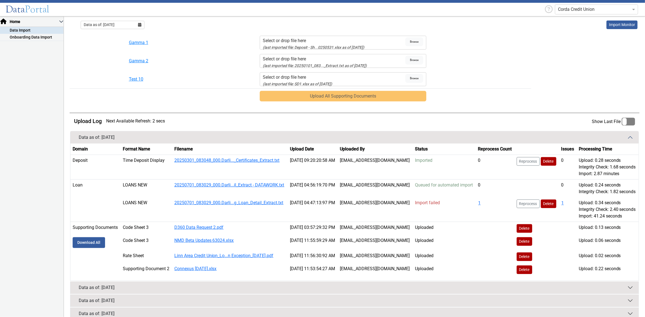
scroll to position [378, 0]
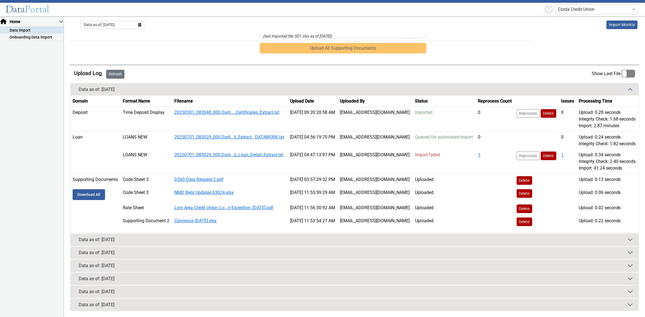
click at [117, 75] on button "Refresh" at bounding box center [115, 74] width 18 height 9
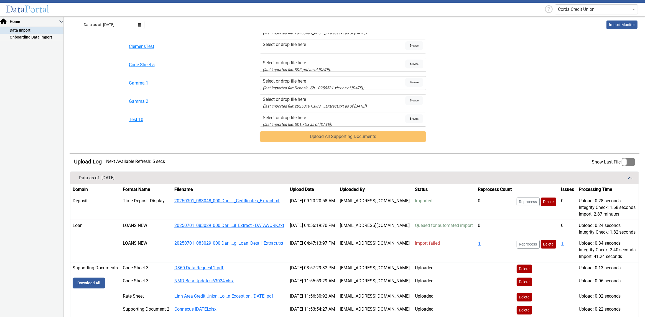
scroll to position [336, 0]
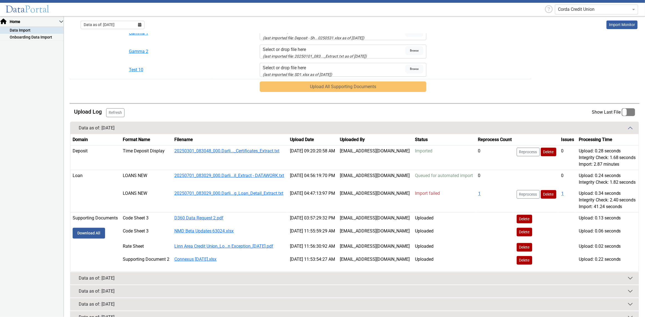
click at [113, 114] on button "Refresh" at bounding box center [115, 112] width 18 height 9
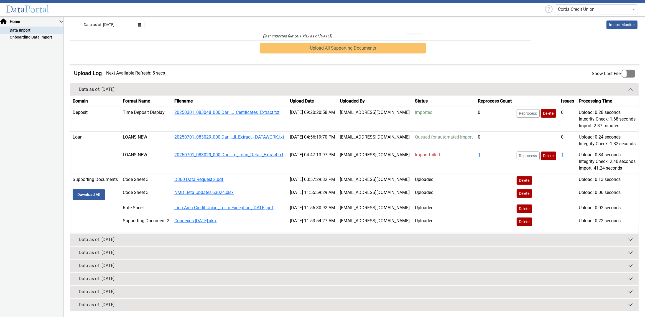
scroll to position [420, 0]
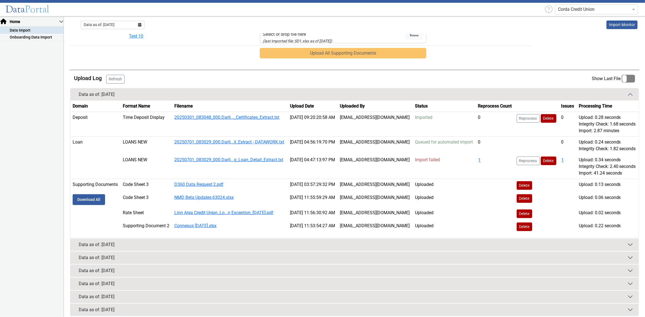
drag, startPoint x: 112, startPoint y: 81, endPoint x: 113, endPoint y: 84, distance: 3.0
click at [112, 81] on button "Refresh" at bounding box center [115, 79] width 18 height 9
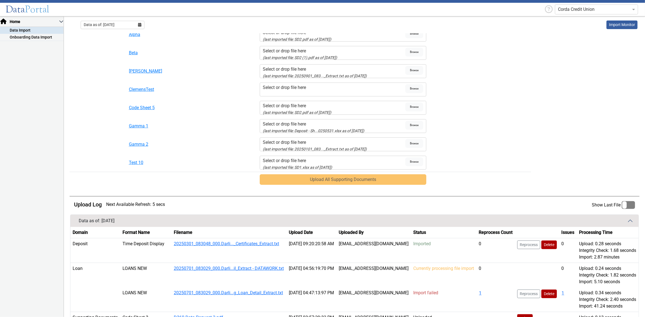
scroll to position [311, 0]
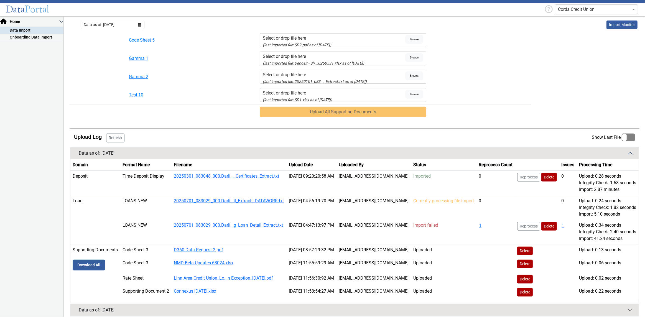
click at [119, 142] on button "Refresh" at bounding box center [115, 138] width 18 height 9
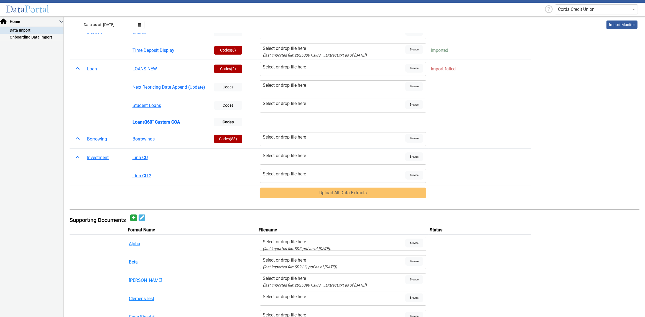
scroll to position [6, 0]
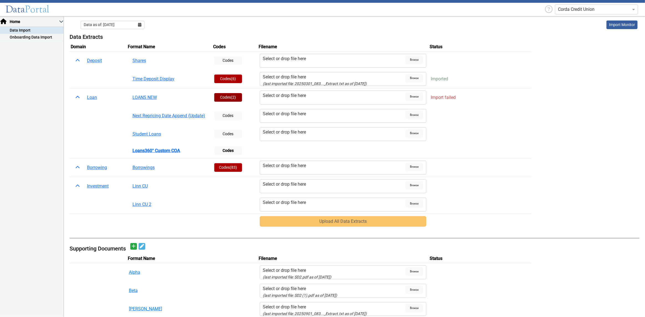
click at [221, 97] on button "Codes (2)" at bounding box center [228, 97] width 28 height 9
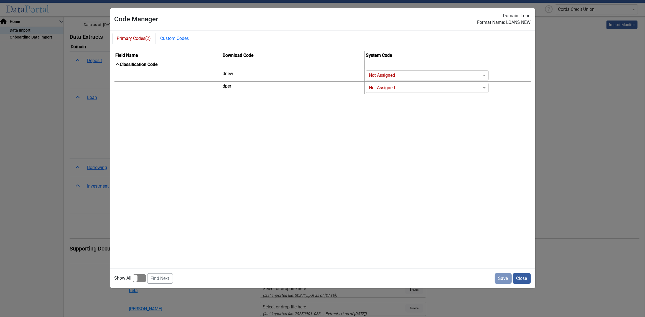
click at [384, 75] on input "Codes" at bounding box center [422, 75] width 106 height 7
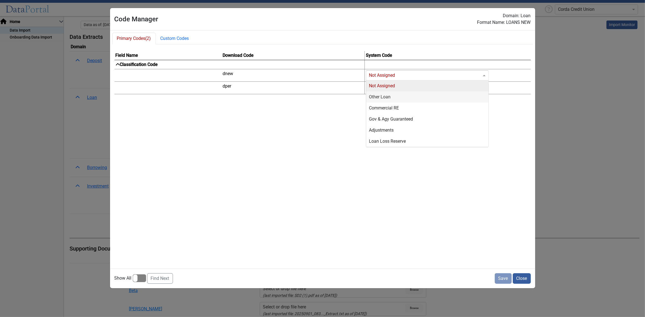
click at [384, 92] on div "Other Loan" at bounding box center [427, 96] width 122 height 11
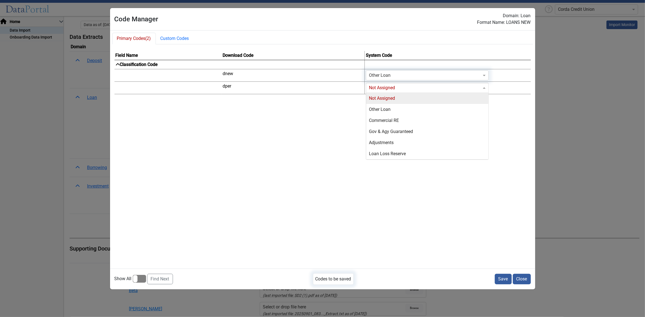
click at [387, 86] on input "Codes" at bounding box center [422, 88] width 106 height 7
click at [380, 76] on input "Codes" at bounding box center [422, 75] width 106 height 7
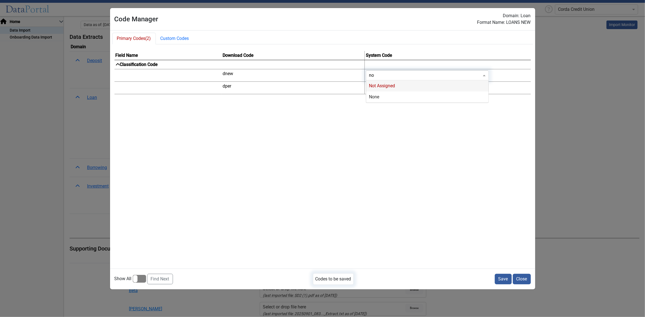
type input "non"
click at [382, 85] on div "None" at bounding box center [427, 85] width 122 height 11
click at [382, 85] on input "Codes" at bounding box center [422, 88] width 106 height 7
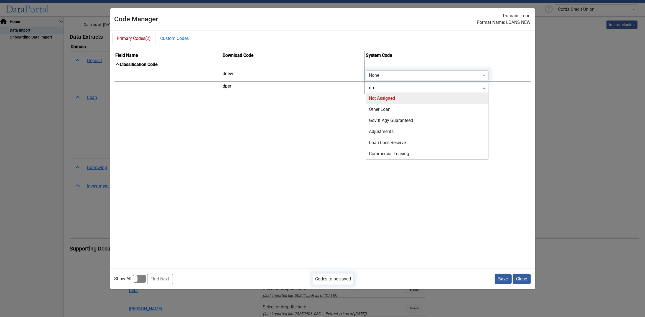
type input "non"
click at [372, 97] on div "None" at bounding box center [427, 98] width 122 height 11
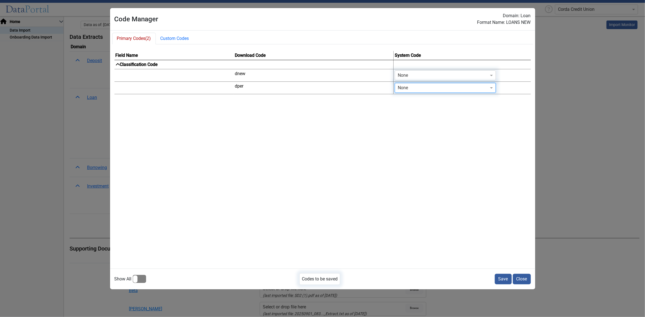
click at [504, 277] on button "Save" at bounding box center [503, 279] width 17 height 11
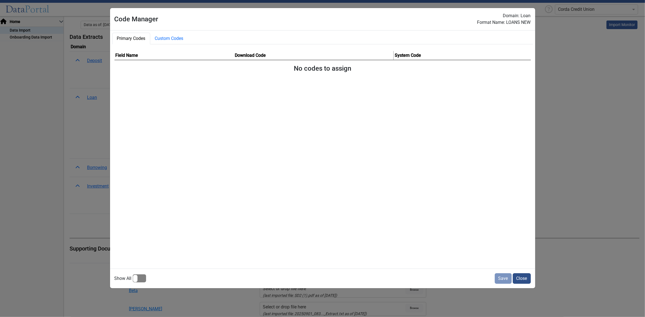
click at [526, 279] on button "Close" at bounding box center [522, 278] width 18 height 11
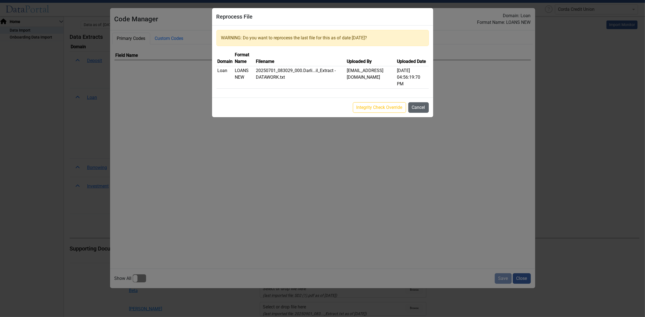
click at [422, 106] on button "Cancel" at bounding box center [418, 107] width 21 height 11
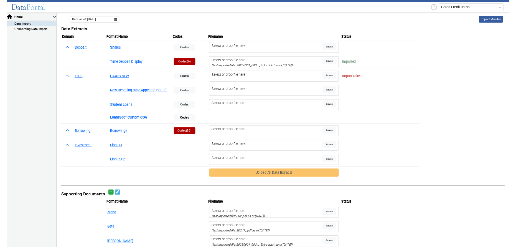
scroll to position [6, 0]
